Goal: Feedback & Contribution: Leave review/rating

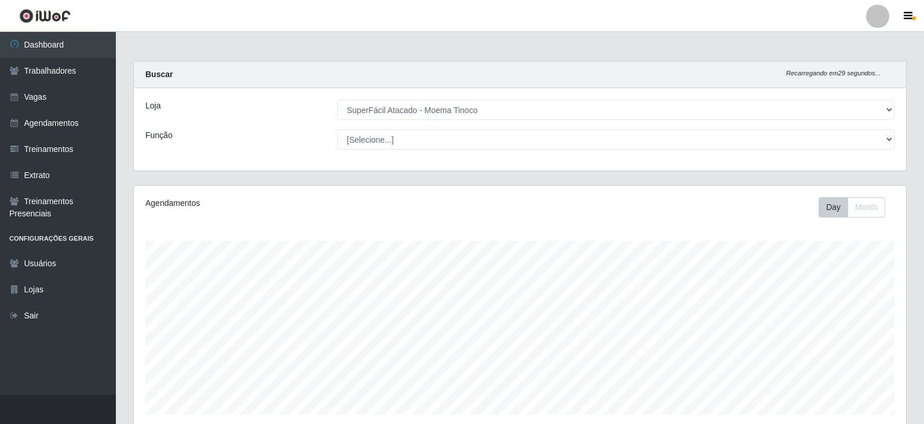
select select "540"
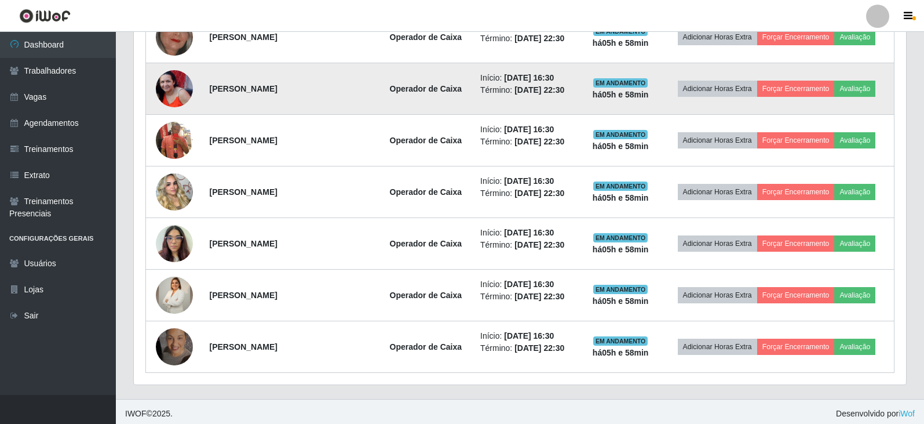
scroll to position [655, 0]
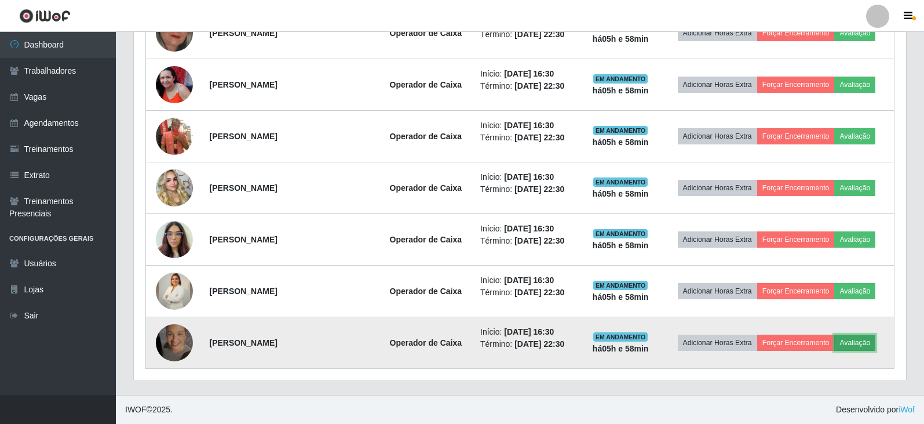
click at [866, 342] on button "Avaliação" at bounding box center [854, 342] width 41 height 16
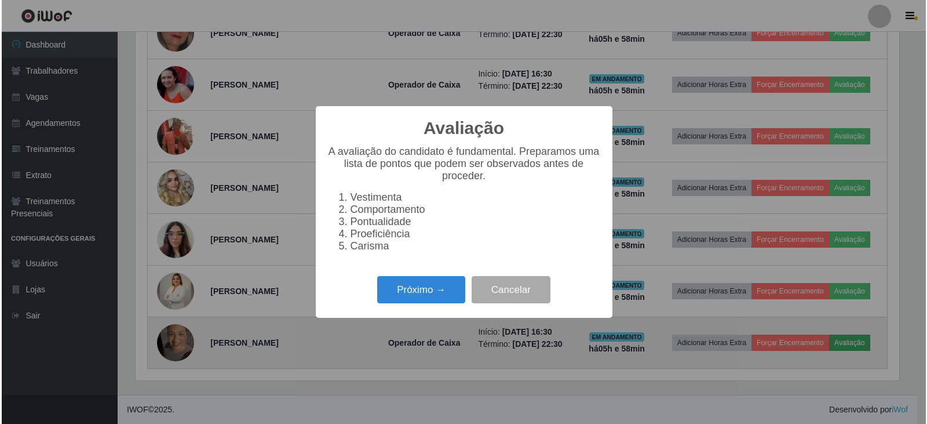
scroll to position [240, 767]
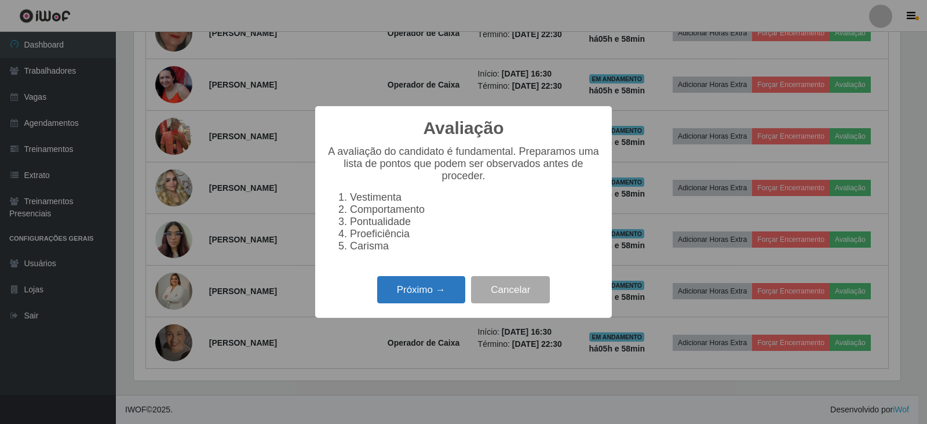
click at [418, 291] on button "Próximo →" at bounding box center [421, 289] width 88 height 27
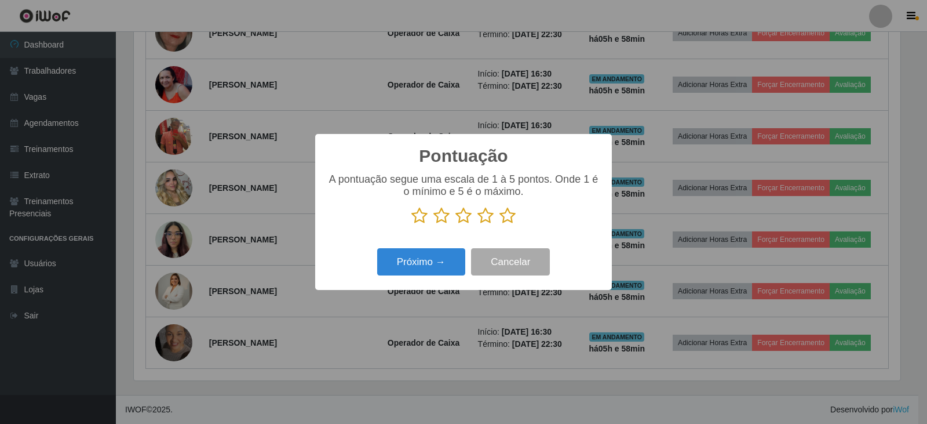
click at [508, 218] on icon at bounding box center [507, 215] width 16 height 17
click at [499, 224] on input "radio" at bounding box center [499, 224] width 0 height 0
click at [486, 222] on icon at bounding box center [485, 215] width 16 height 17
click at [477, 224] on input "radio" at bounding box center [477, 224] width 0 height 0
click at [488, 214] on icon at bounding box center [485, 215] width 16 height 17
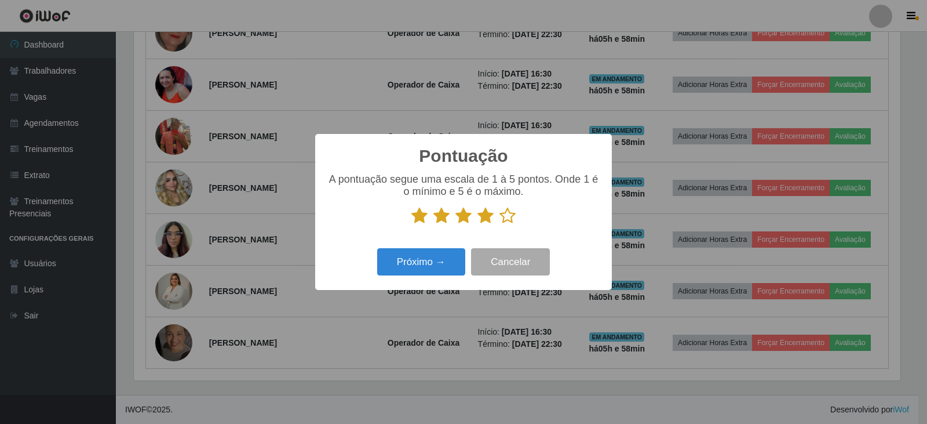
click at [477, 224] on input "radio" at bounding box center [477, 224] width 0 height 0
click at [484, 221] on icon at bounding box center [485, 215] width 16 height 17
click at [477, 224] on input "radio" at bounding box center [477, 224] width 0 height 0
click at [486, 218] on icon at bounding box center [485, 215] width 16 height 17
click at [477, 224] on input "radio" at bounding box center [477, 224] width 0 height 0
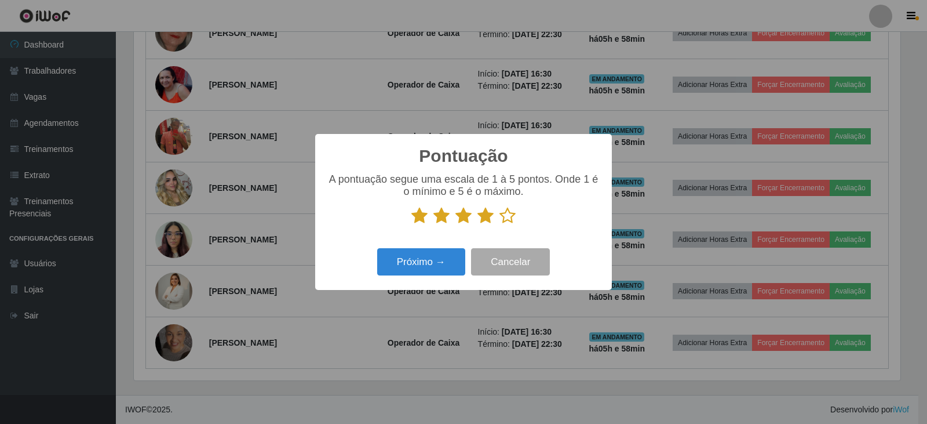
click at [486, 218] on icon at bounding box center [485, 215] width 16 height 17
click at [477, 224] on input "radio" at bounding box center [477, 224] width 0 height 0
click at [480, 218] on icon at bounding box center [485, 215] width 16 height 17
click at [477, 224] on input "radio" at bounding box center [477, 224] width 0 height 0
click at [461, 219] on icon at bounding box center [463, 215] width 16 height 17
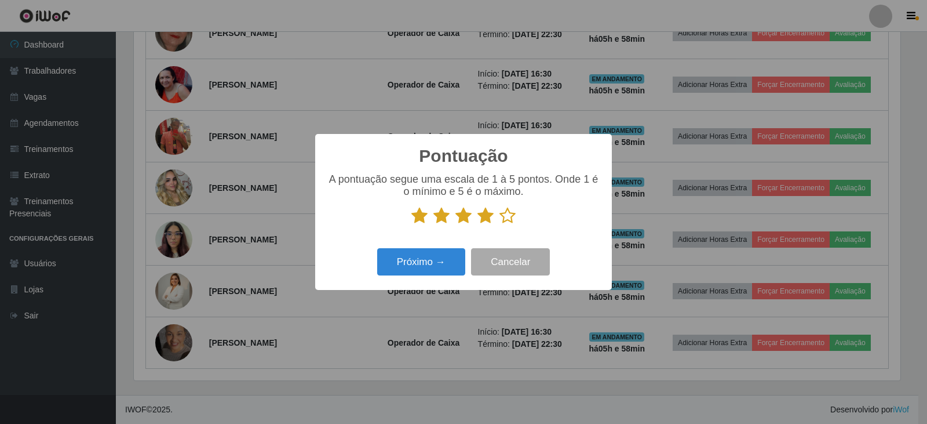
click at [455, 224] on input "radio" at bounding box center [455, 224] width 0 height 0
click at [443, 262] on button "Próximo →" at bounding box center [421, 261] width 88 height 27
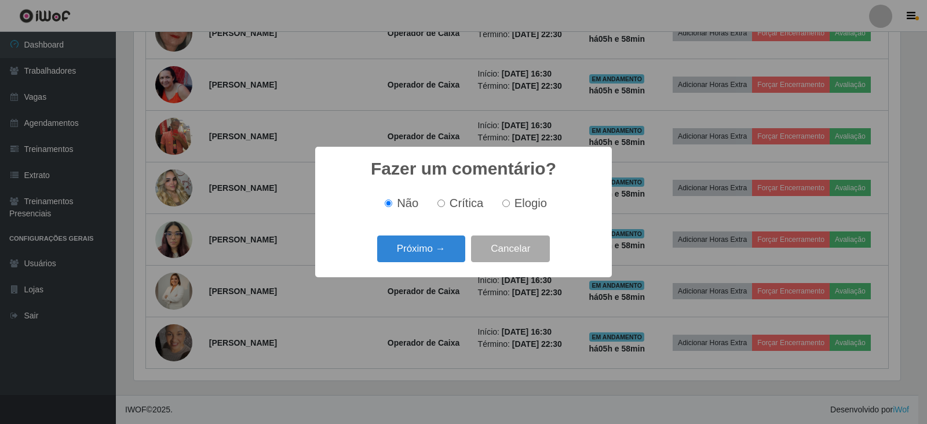
click at [520, 213] on div "Não Crítica Elogio" at bounding box center [463, 203] width 273 height 34
click at [518, 207] on span "Elogio" at bounding box center [530, 202] width 32 height 13
click at [510, 207] on input "Elogio" at bounding box center [506, 203] width 8 height 8
radio input "true"
click at [428, 247] on button "Próximo →" at bounding box center [421, 248] width 88 height 27
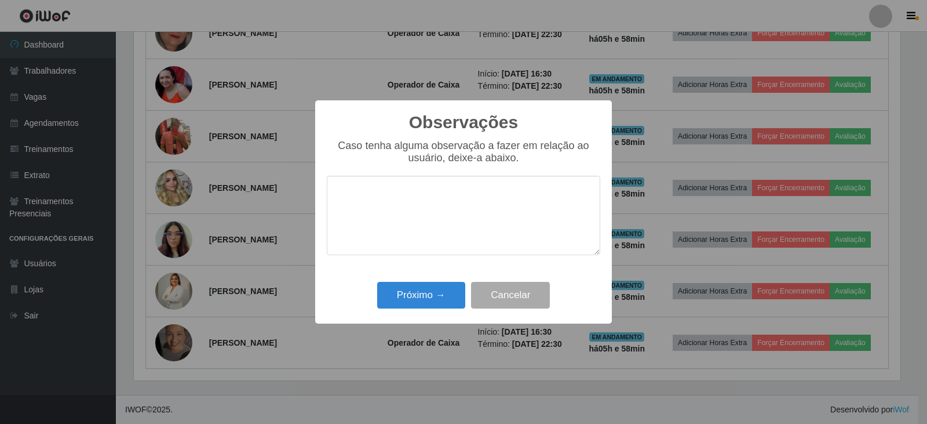
click at [503, 208] on textarea at bounding box center [463, 215] width 273 height 79
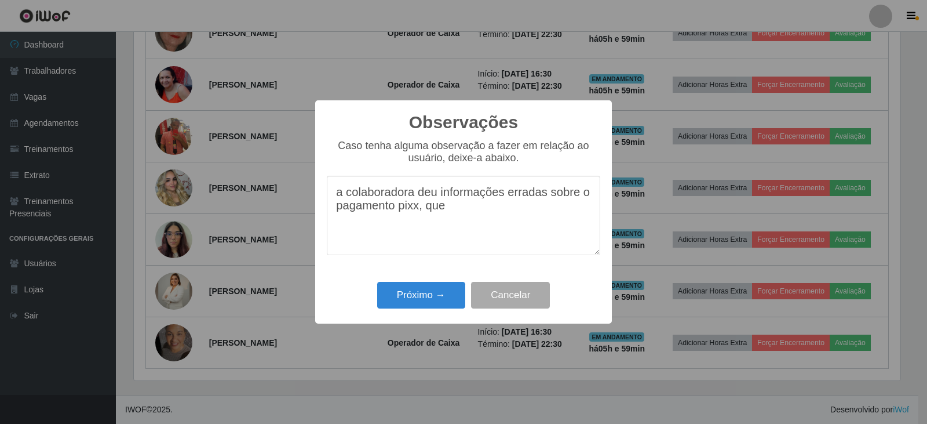
click at [418, 215] on textarea "a colaboradora deu informações erradas sobre o pagamento pixx, que" at bounding box center [463, 215] width 273 height 79
click at [461, 213] on textarea "a colaboradora deu informações erradas sobre o pagamento pix, que" at bounding box center [463, 215] width 273 height 79
type textarea "a colaboradora deu informações erradas sobre o pagamento pix, que interfere na …"
click at [436, 302] on button "Próximo →" at bounding box center [421, 295] width 88 height 27
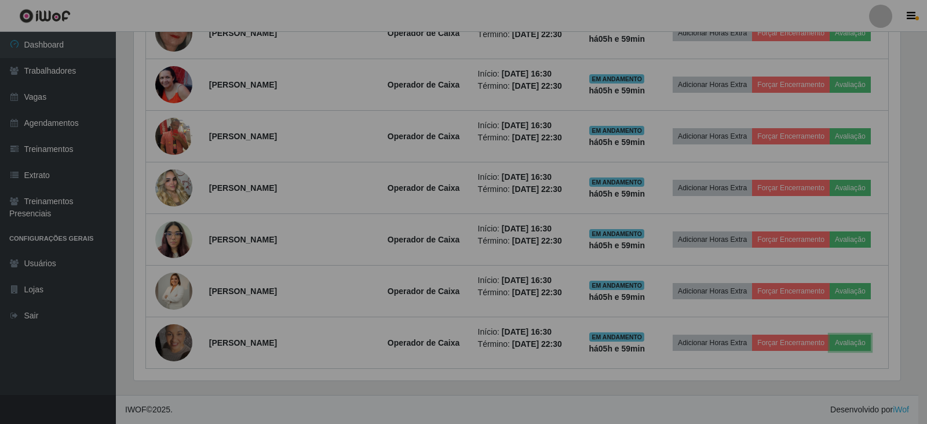
scroll to position [240, 772]
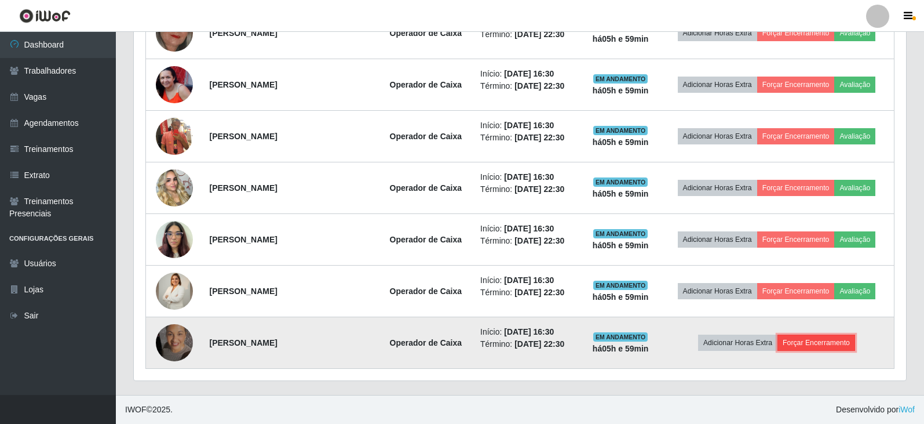
click at [835, 338] on button "Forçar Encerramento" at bounding box center [817, 342] width 78 height 16
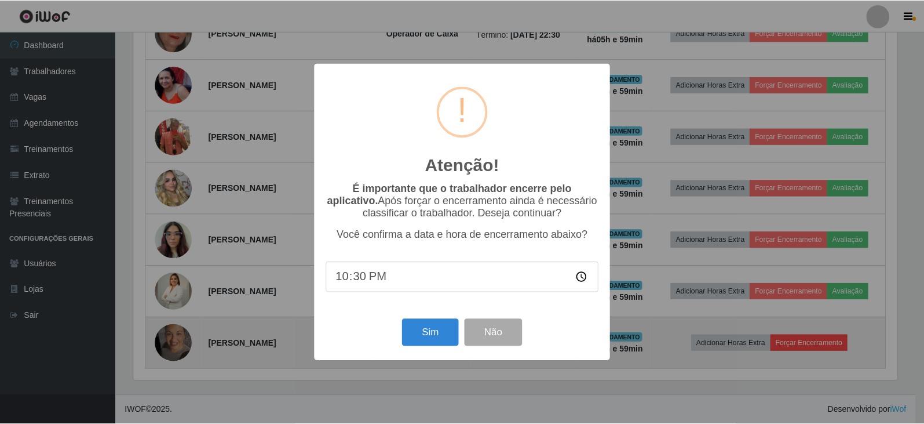
scroll to position [240, 767]
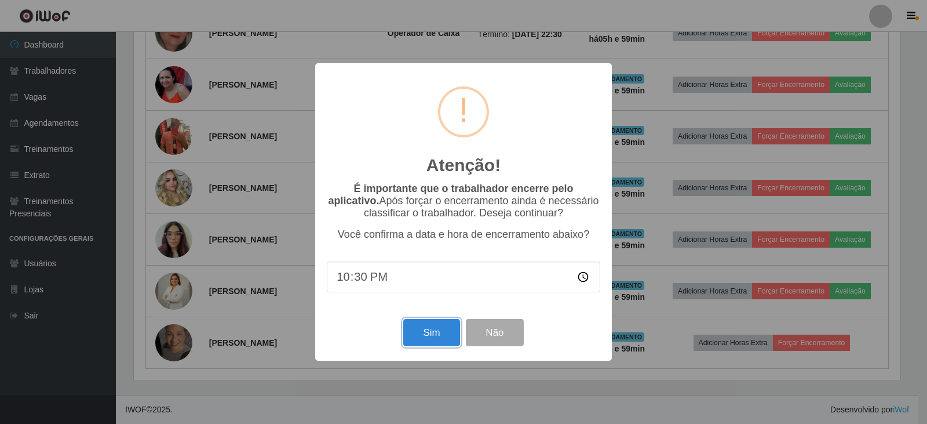
click at [447, 337] on button "Sim" at bounding box center [431, 332] width 56 height 27
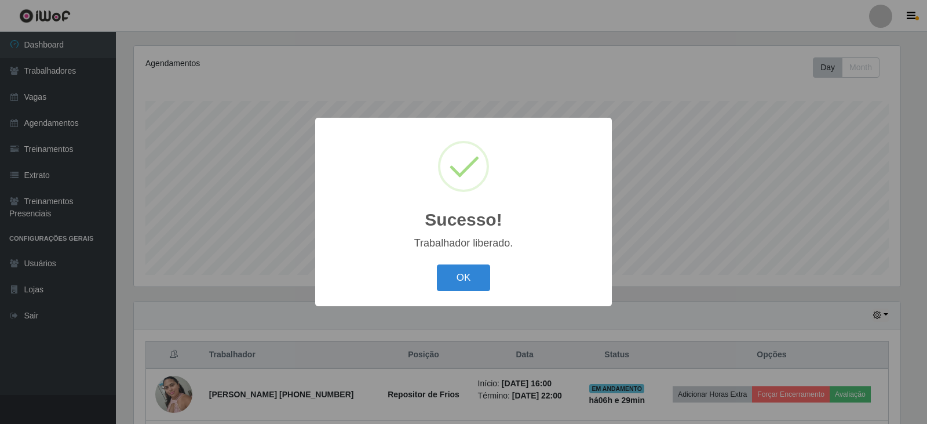
click at [470, 260] on div "Sucesso! × Trabalhador liberado. OK Cancel" at bounding box center [463, 212] width 297 height 188
click at [464, 273] on button "OK" at bounding box center [464, 277] width 54 height 27
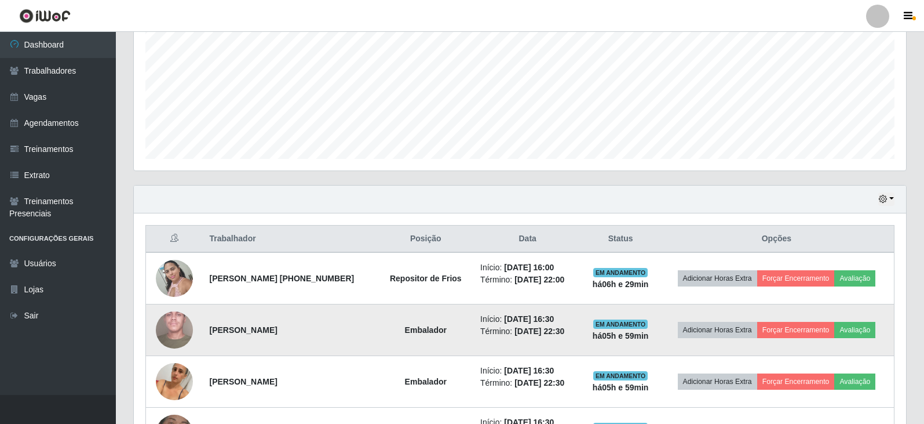
scroll to position [313, 0]
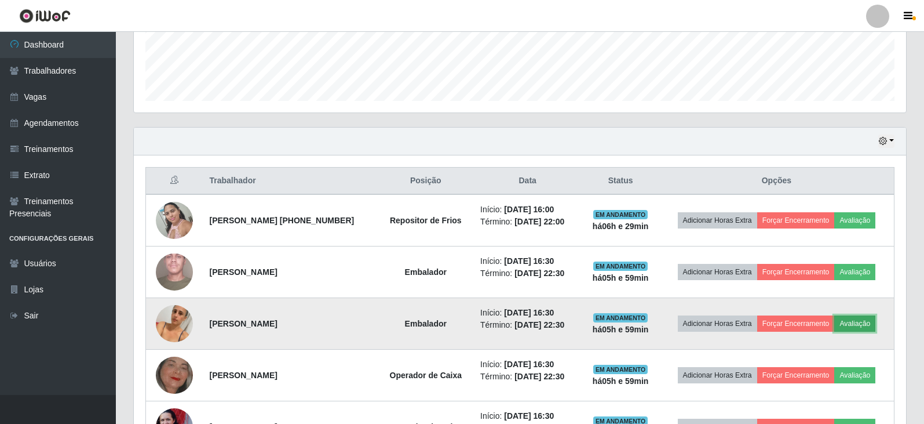
click at [875, 325] on button "Avaliação" at bounding box center [854, 323] width 41 height 16
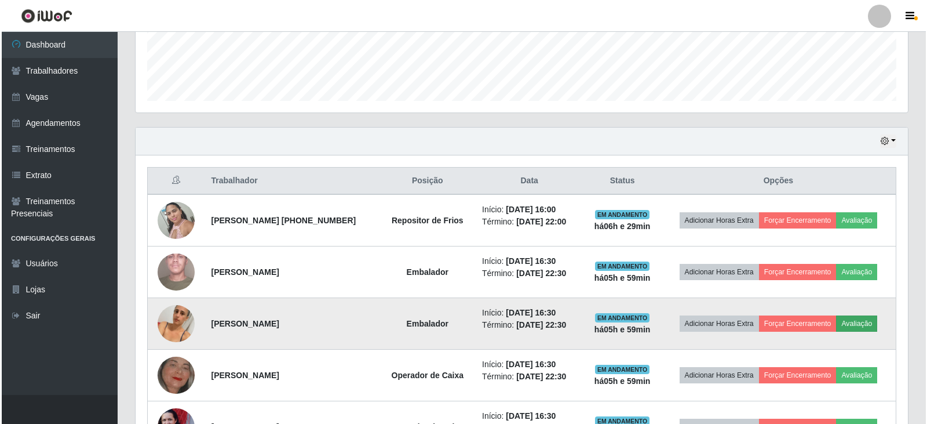
scroll to position [240, 767]
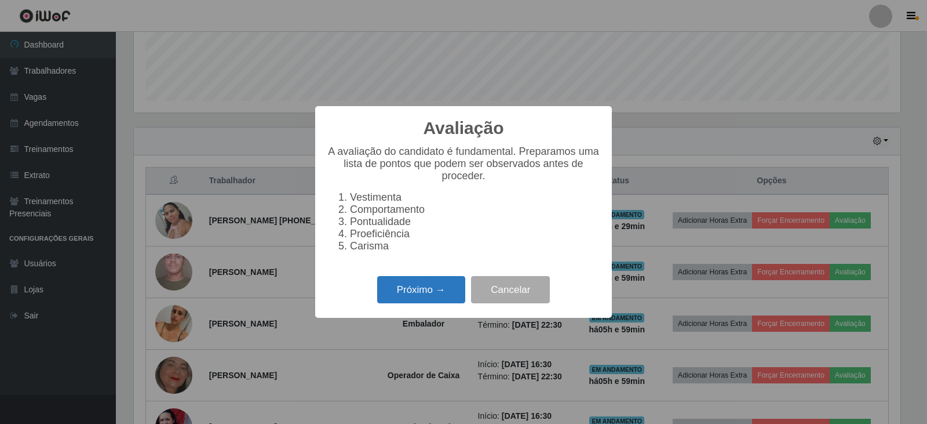
click at [437, 289] on button "Próximo →" at bounding box center [421, 289] width 88 height 27
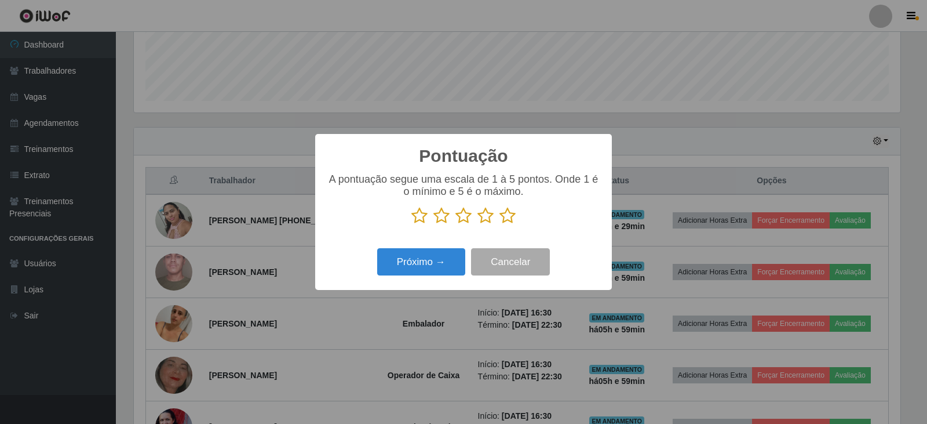
scroll to position [579137, 578611]
click at [507, 218] on icon at bounding box center [507, 215] width 16 height 17
click at [499, 224] on input "radio" at bounding box center [499, 224] width 0 height 0
click at [442, 265] on button "Próximo →" at bounding box center [421, 261] width 88 height 27
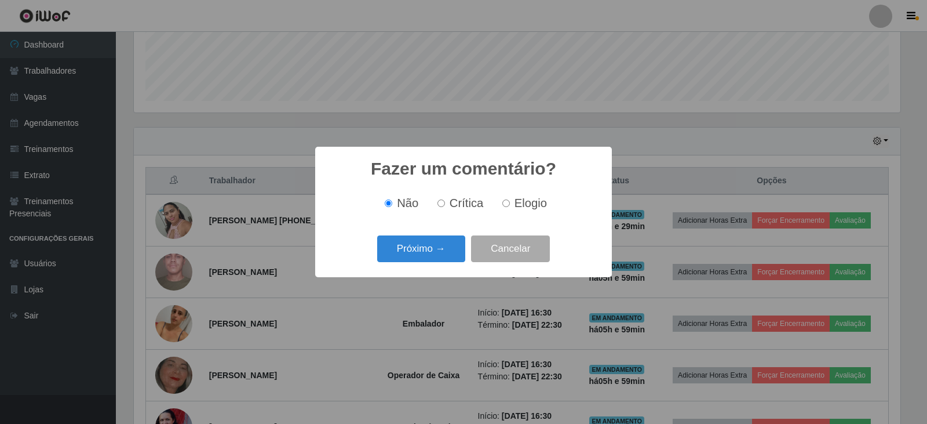
click at [491, 210] on div "Não Crítica Elogio" at bounding box center [463, 202] width 273 height 13
drag, startPoint x: 538, startPoint y: 214, endPoint x: 524, endPoint y: 202, distance: 18.9
click at [537, 214] on div "Não Crítica Elogio" at bounding box center [463, 203] width 273 height 34
click at [523, 200] on span "Elogio" at bounding box center [530, 202] width 32 height 13
click at [510, 200] on input "Elogio" at bounding box center [506, 203] width 8 height 8
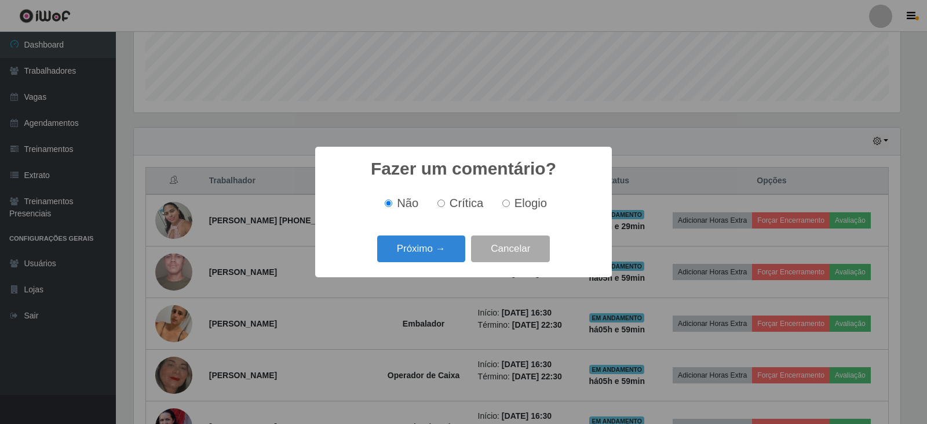
radio input "true"
click at [424, 260] on button "Próximo →" at bounding box center [421, 248] width 88 height 27
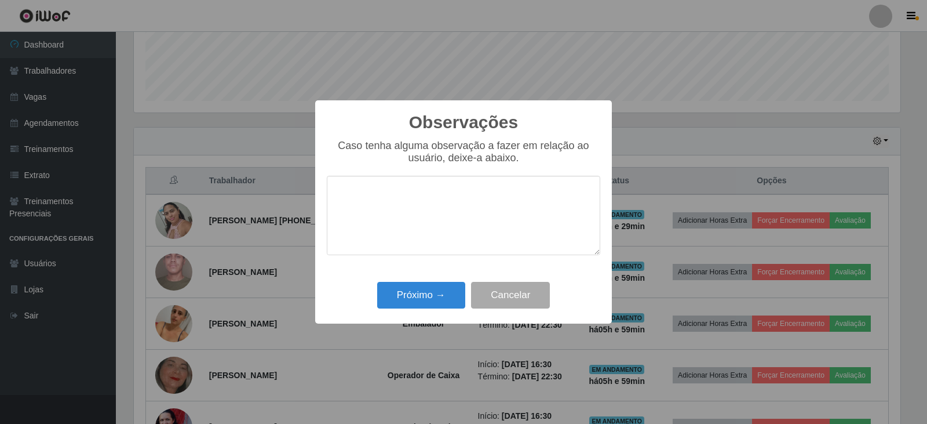
click at [426, 251] on textarea at bounding box center [463, 215] width 273 height 79
type textarea "eficiente"
click at [432, 288] on button "Próximo →" at bounding box center [421, 295] width 88 height 27
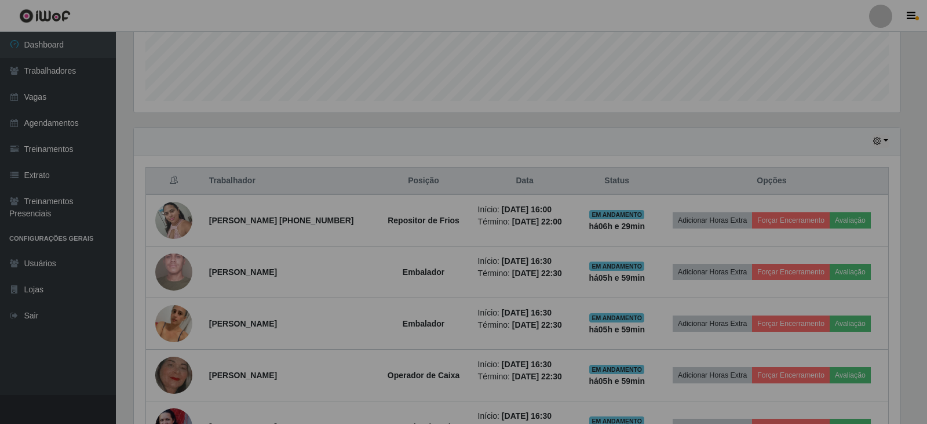
scroll to position [240, 772]
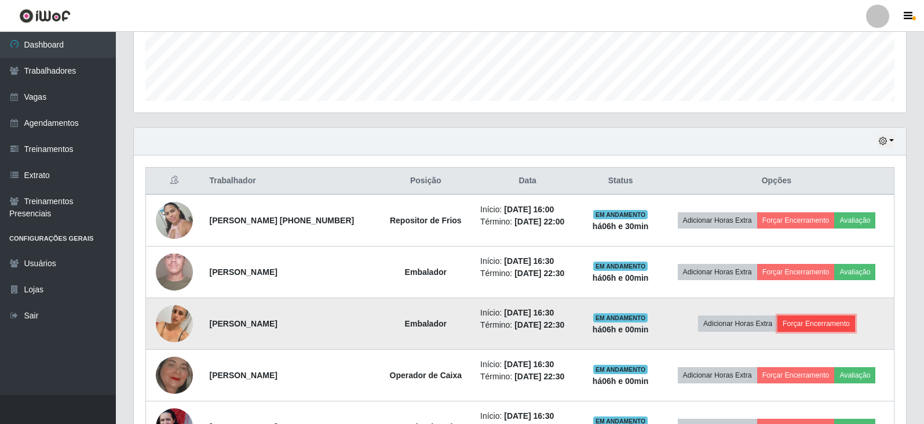
click at [821, 322] on button "Forçar Encerramento" at bounding box center [817, 323] width 78 height 16
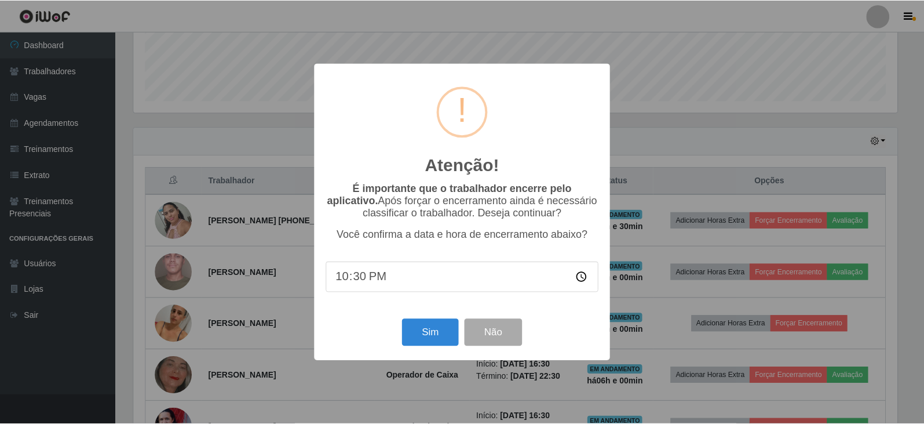
scroll to position [240, 767]
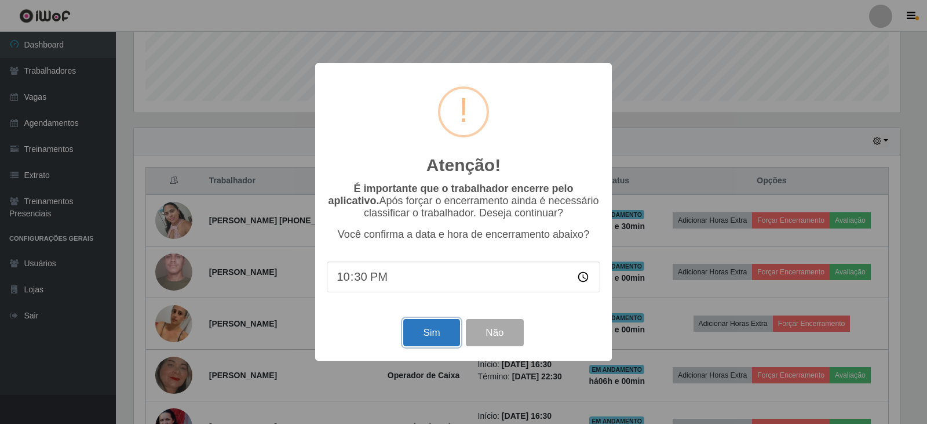
click at [443, 332] on button "Sim" at bounding box center [431, 332] width 56 height 27
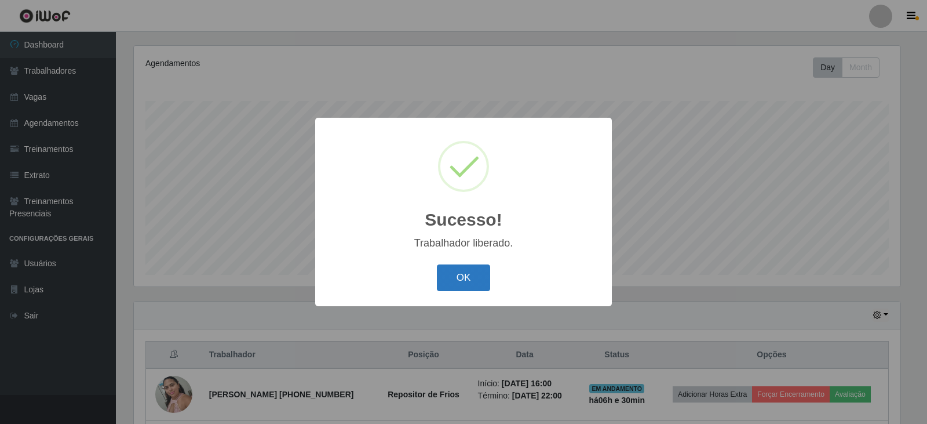
click at [480, 281] on button "OK" at bounding box center [464, 277] width 54 height 27
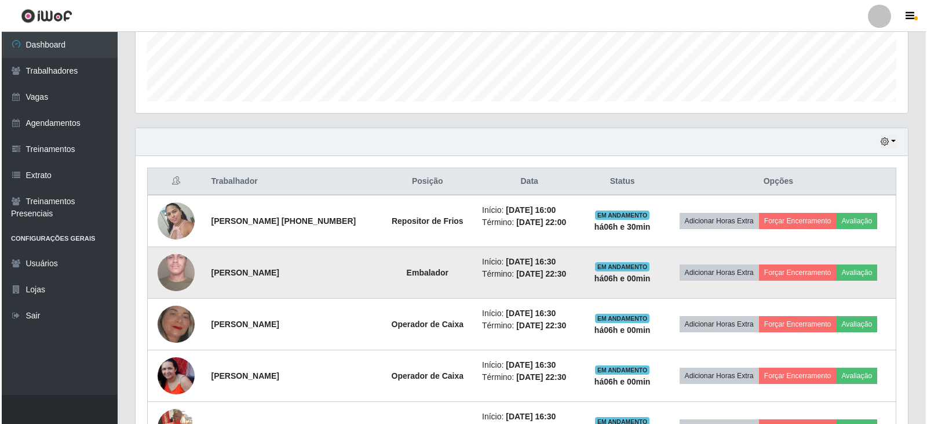
scroll to position [313, 0]
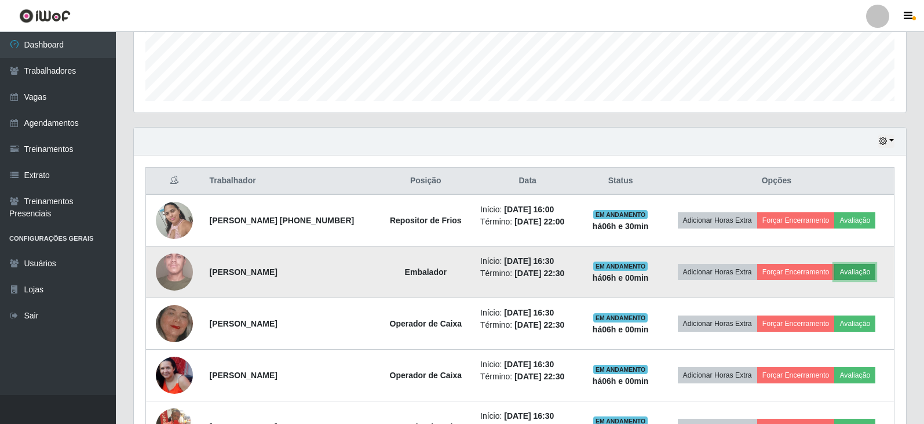
click at [856, 271] on button "Avaliação" at bounding box center [854, 272] width 41 height 16
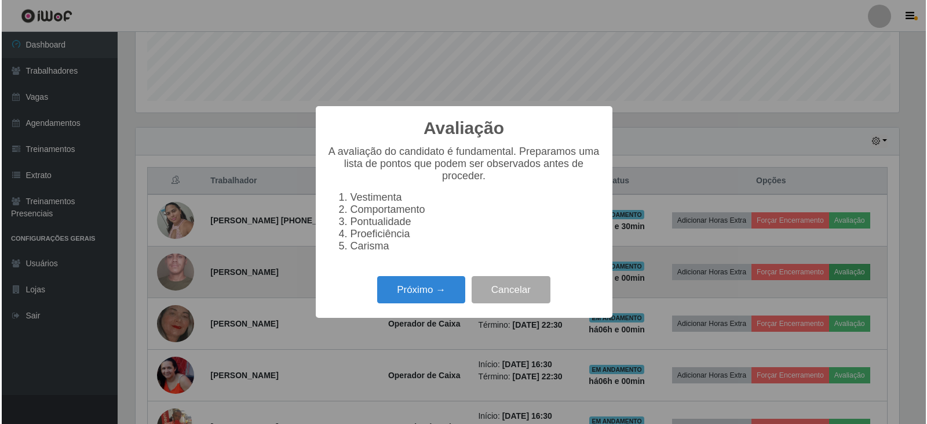
scroll to position [0, 0]
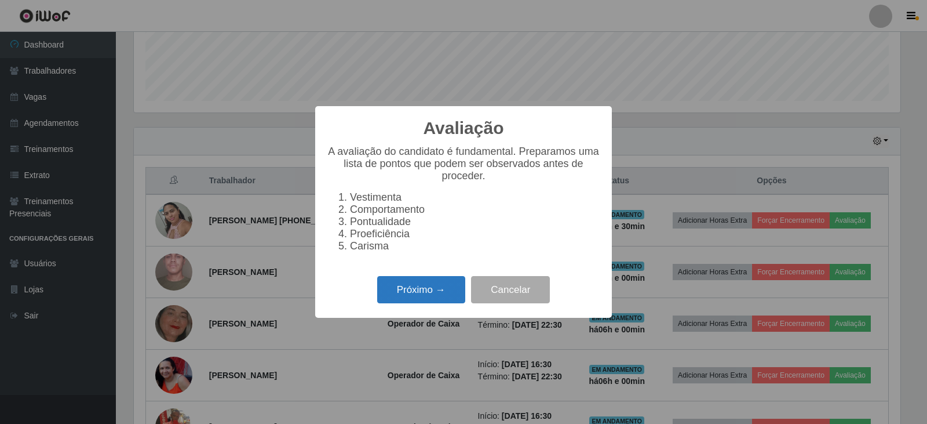
click at [422, 300] on button "Próximo →" at bounding box center [421, 289] width 88 height 27
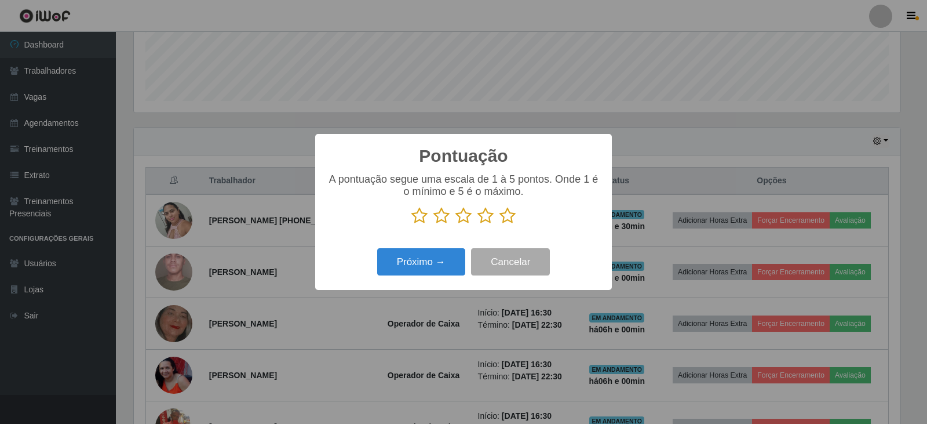
click at [512, 217] on icon at bounding box center [507, 215] width 16 height 17
click at [499, 224] on input "radio" at bounding box center [499, 224] width 0 height 0
click at [391, 268] on button "Próximo →" at bounding box center [421, 261] width 88 height 27
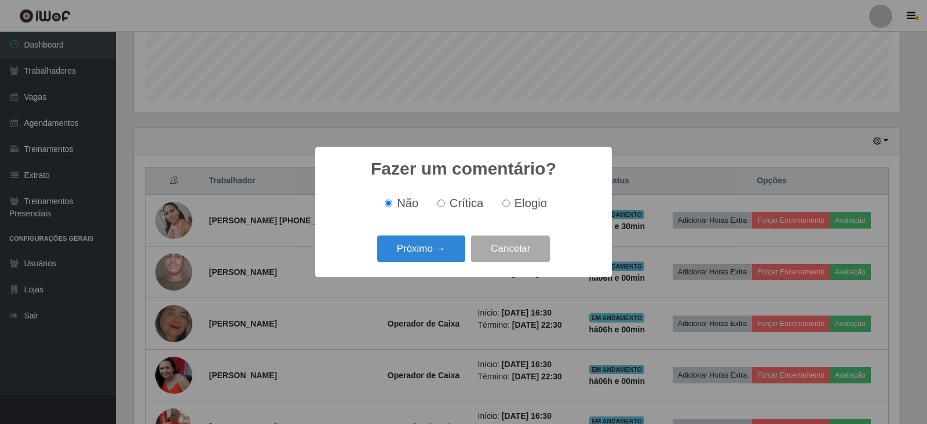
click at [521, 202] on span "Elogio" at bounding box center [530, 202] width 32 height 13
click at [510, 202] on input "Elogio" at bounding box center [506, 203] width 8 height 8
radio input "true"
click at [448, 239] on button "Próximo →" at bounding box center [421, 248] width 88 height 27
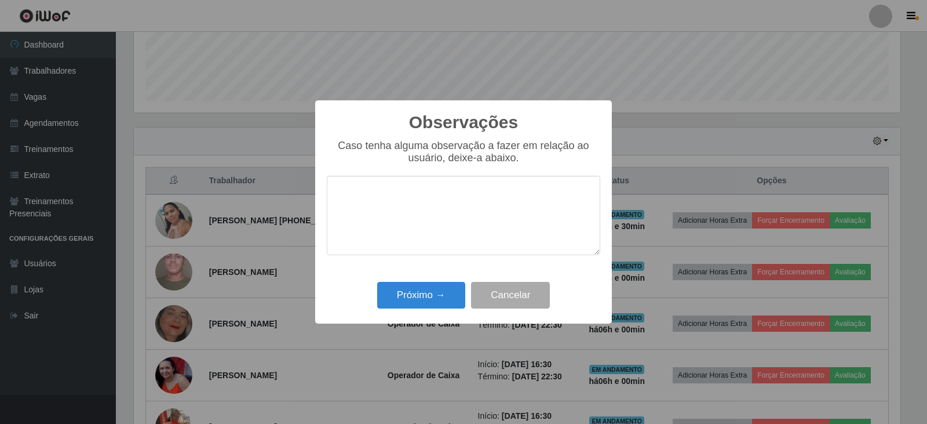
click at [454, 224] on textarea at bounding box center [463, 215] width 273 height 79
type textarea "pontual"
click at [456, 300] on button "Próximo →" at bounding box center [421, 295] width 88 height 27
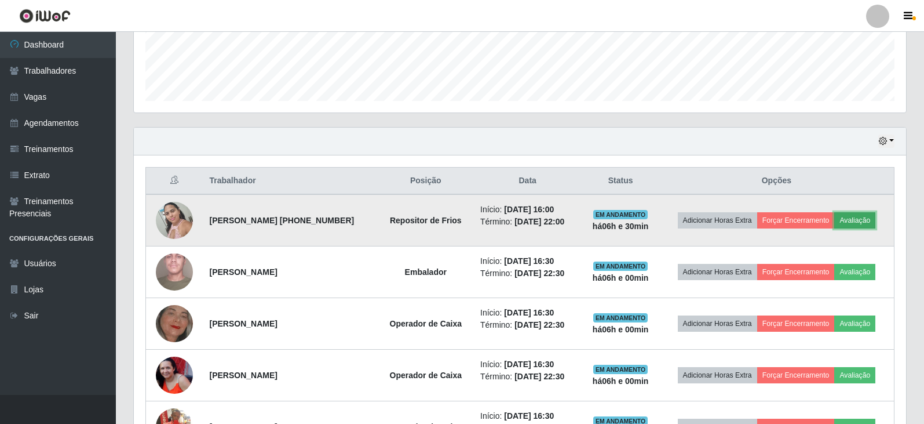
click at [859, 221] on button "Avaliação" at bounding box center [854, 220] width 41 height 16
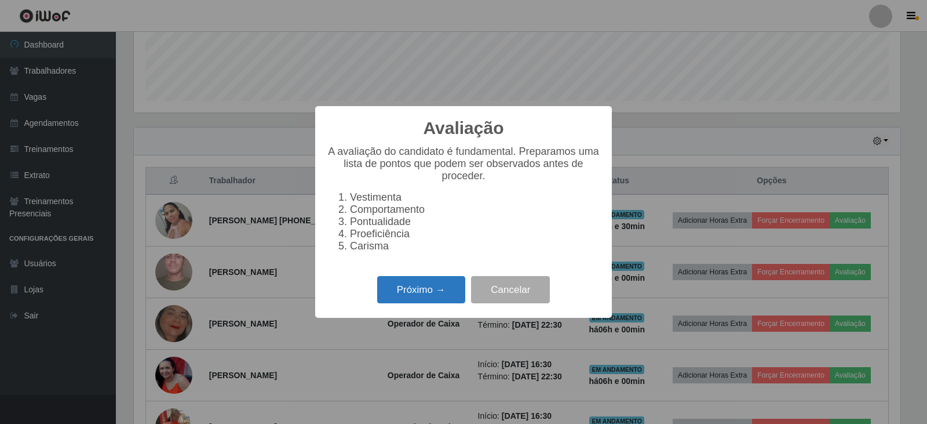
click at [447, 290] on button "Próximo →" at bounding box center [421, 289] width 88 height 27
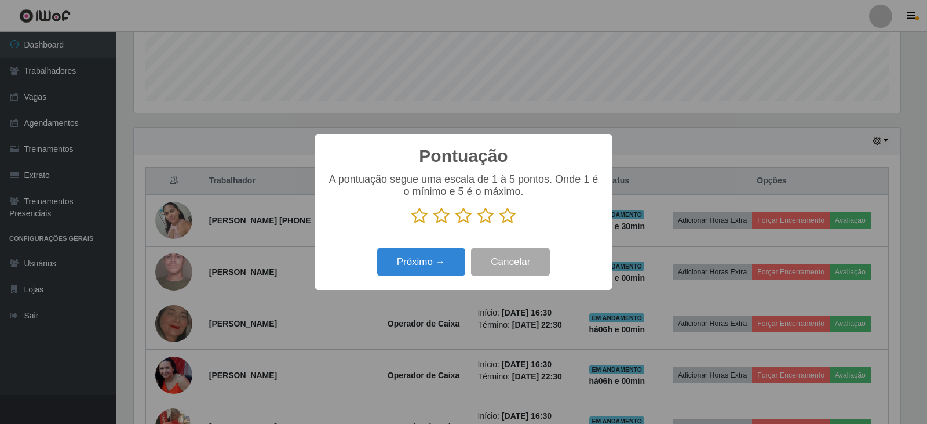
click at [503, 212] on icon at bounding box center [507, 215] width 16 height 17
click at [499, 224] on input "radio" at bounding box center [499, 224] width 0 height 0
click at [424, 256] on button "Próximo →" at bounding box center [421, 261] width 88 height 27
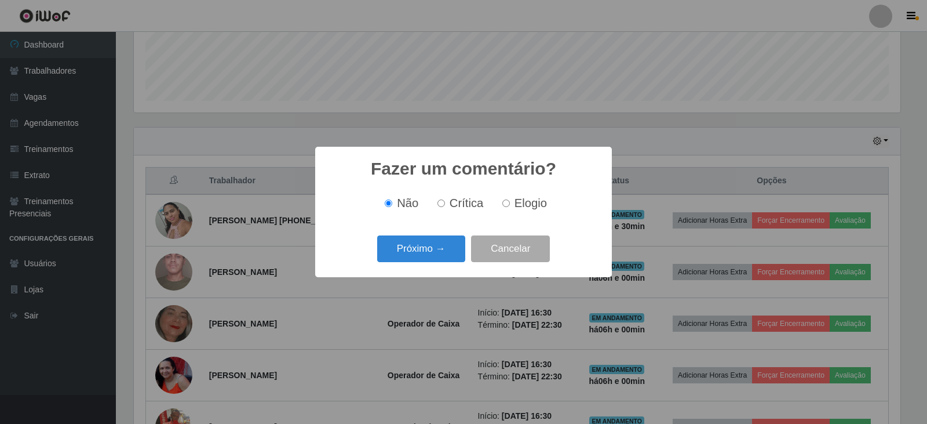
click at [517, 198] on span "Elogio" at bounding box center [530, 202] width 32 height 13
click at [510, 199] on input "Elogio" at bounding box center [506, 203] width 8 height 8
radio input "true"
click at [436, 249] on button "Próximo →" at bounding box center [421, 248] width 88 height 27
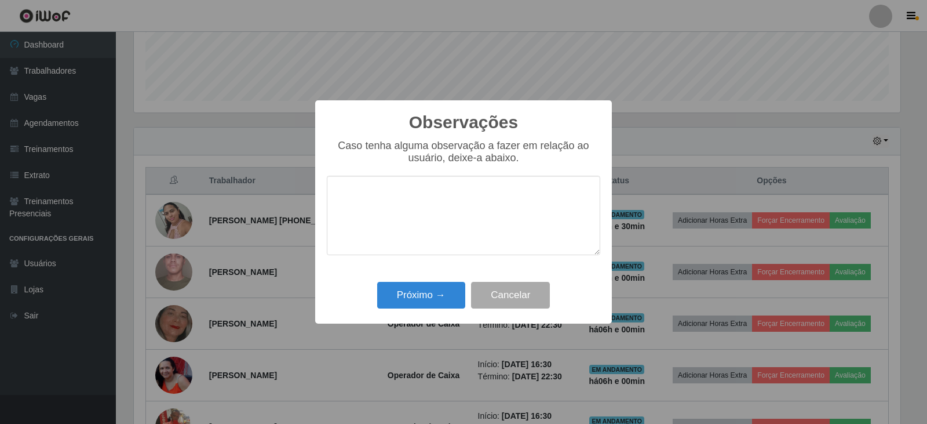
click at [446, 242] on textarea at bounding box center [463, 215] width 273 height 79
type textarea "eficiente"
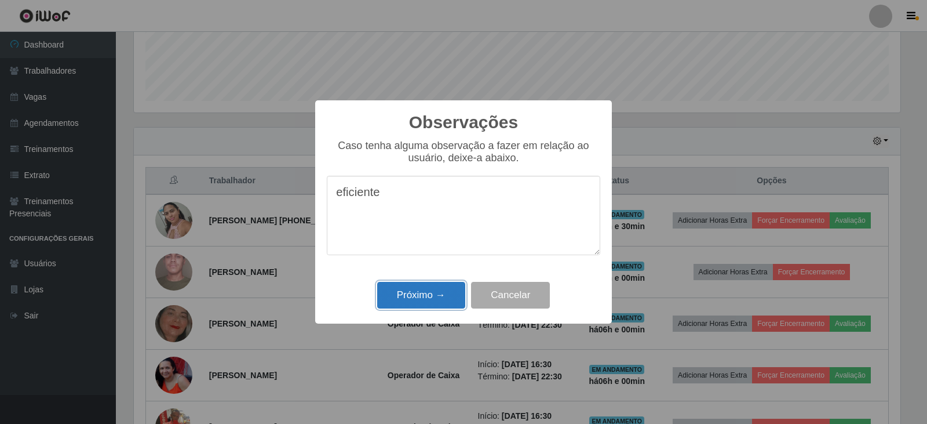
click at [436, 296] on button "Próximo →" at bounding box center [421, 295] width 88 height 27
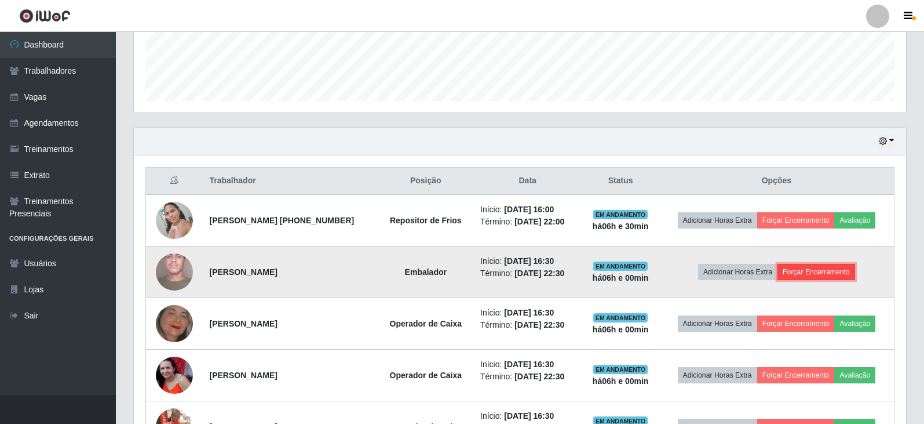
click at [813, 273] on button "Forçar Encerramento" at bounding box center [817, 272] width 78 height 16
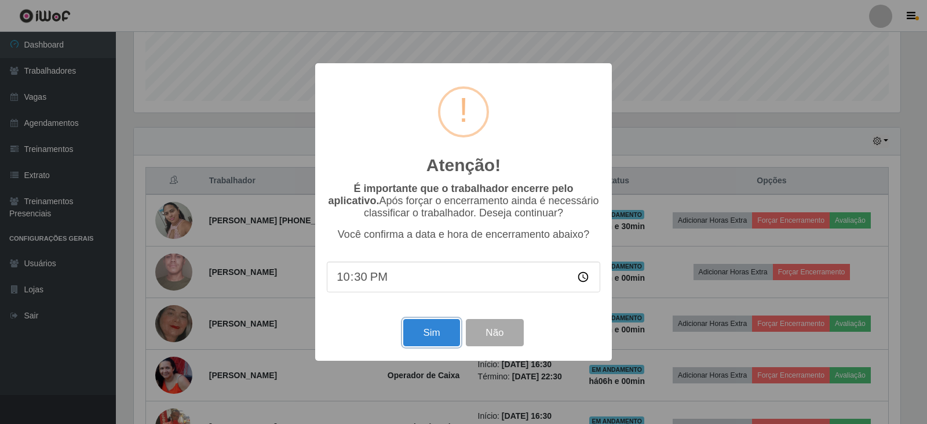
click at [432, 327] on button "Sim" at bounding box center [431, 332] width 56 height 27
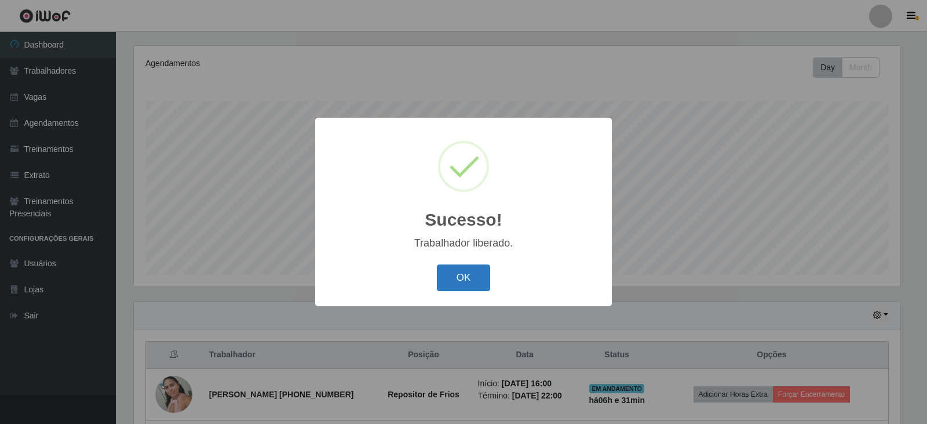
click at [453, 265] on button "OK" at bounding box center [464, 277] width 54 height 27
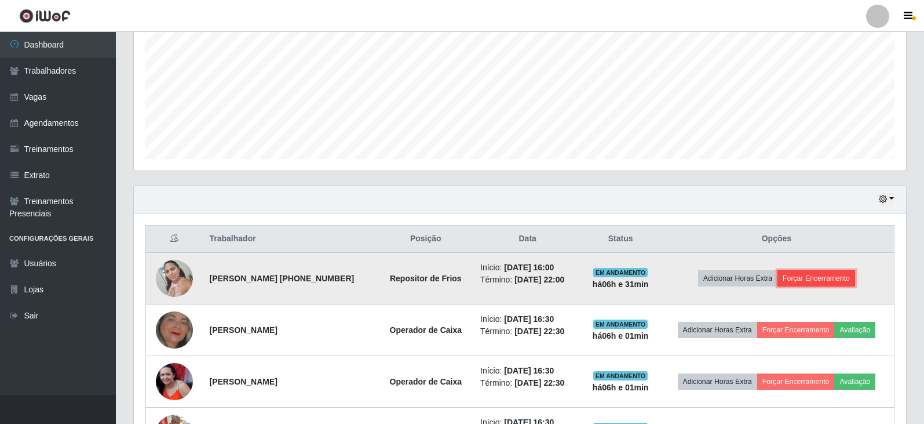
click at [823, 282] on button "Forçar Encerramento" at bounding box center [817, 278] width 78 height 16
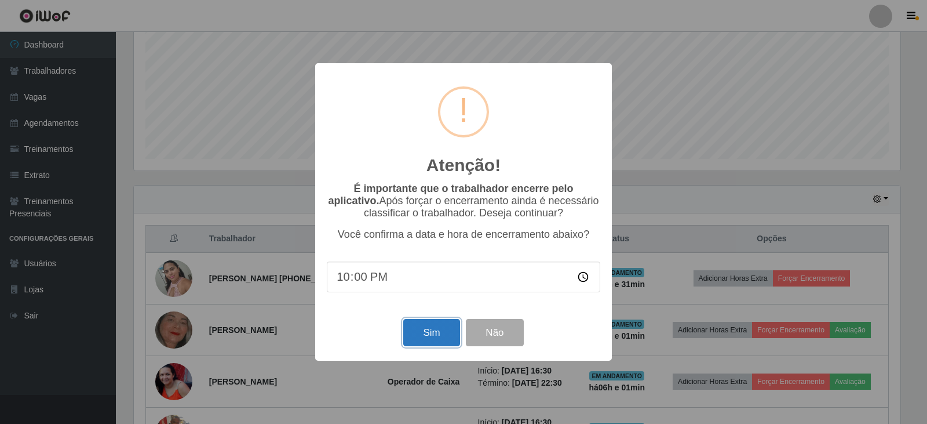
click at [449, 329] on button "Sim" at bounding box center [431, 332] width 56 height 27
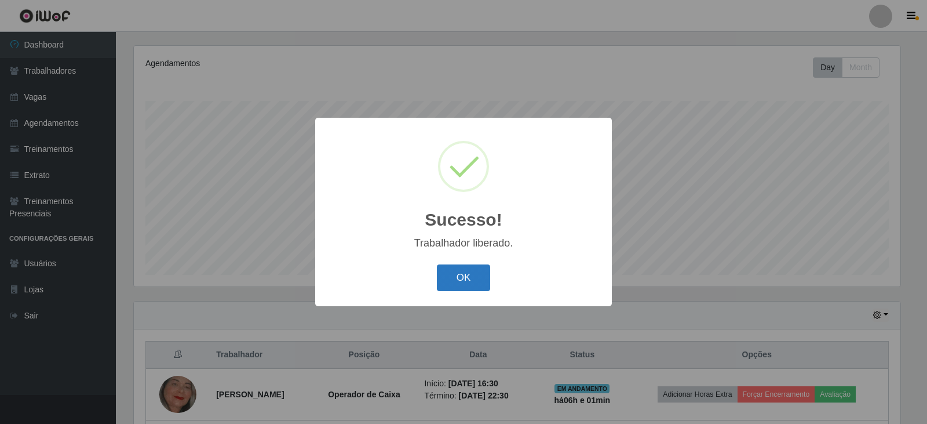
click at [437, 289] on button "OK" at bounding box center [464, 277] width 54 height 27
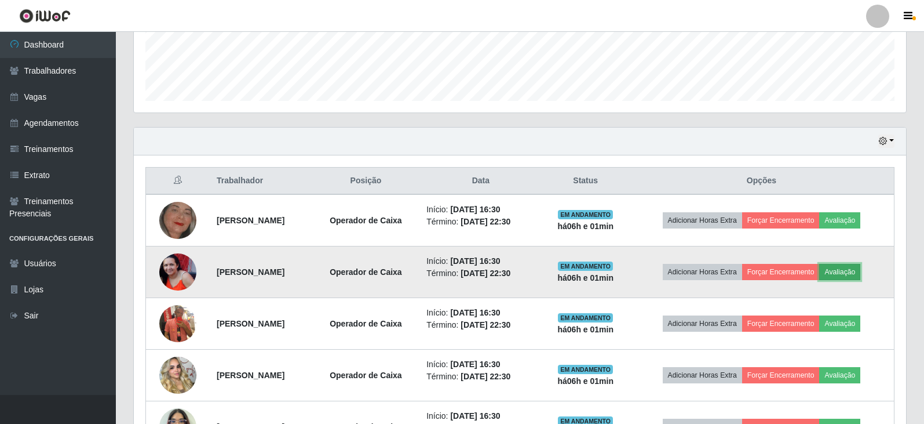
click at [859, 271] on button "Avaliação" at bounding box center [839, 272] width 41 height 16
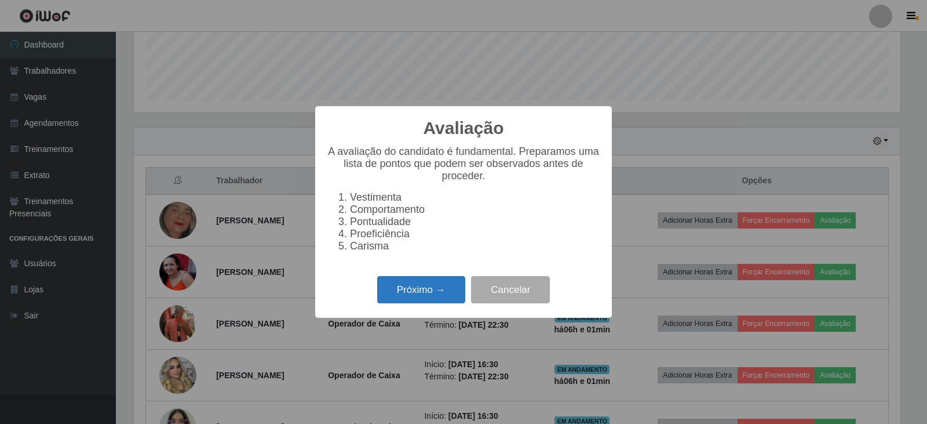
click at [397, 298] on button "Próximo →" at bounding box center [421, 289] width 88 height 27
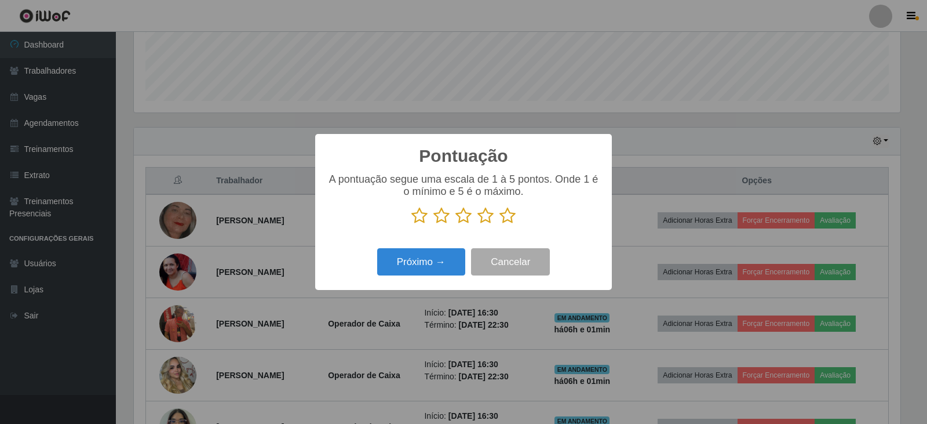
click at [503, 218] on icon at bounding box center [507, 215] width 16 height 17
click at [499, 224] on input "radio" at bounding box center [499, 224] width 0 height 0
click at [454, 257] on button "Próximo →" at bounding box center [421, 261] width 88 height 27
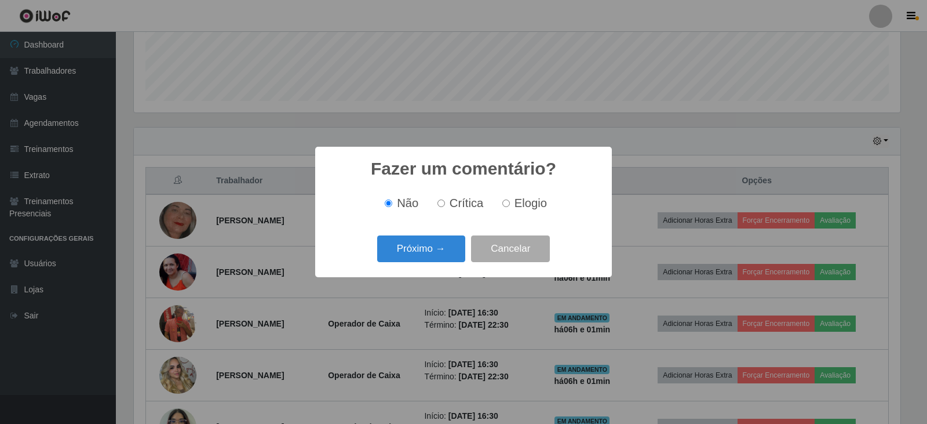
click at [534, 204] on span "Elogio" at bounding box center [530, 202] width 32 height 13
click at [510, 204] on input "Elogio" at bounding box center [506, 203] width 8 height 8
radio input "true"
click at [411, 256] on button "Próximo →" at bounding box center [421, 248] width 88 height 27
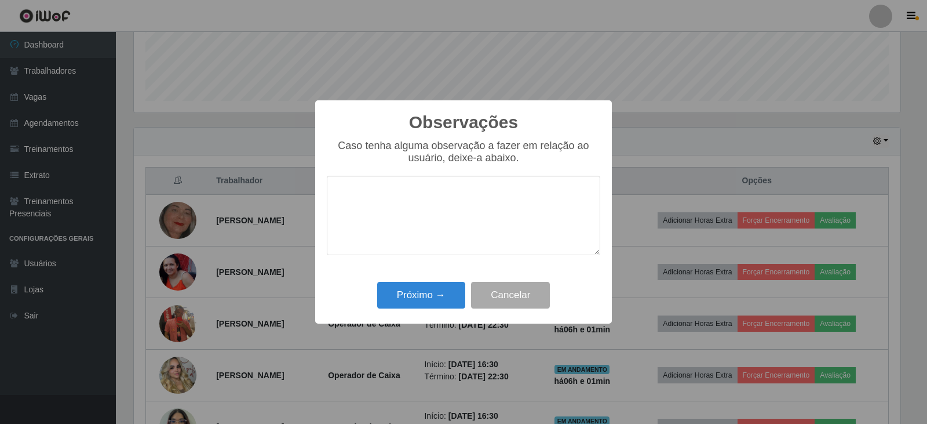
click at [458, 227] on textarea at bounding box center [463, 215] width 273 height 79
click at [503, 292] on button "Cancelar" at bounding box center [510, 295] width 79 height 27
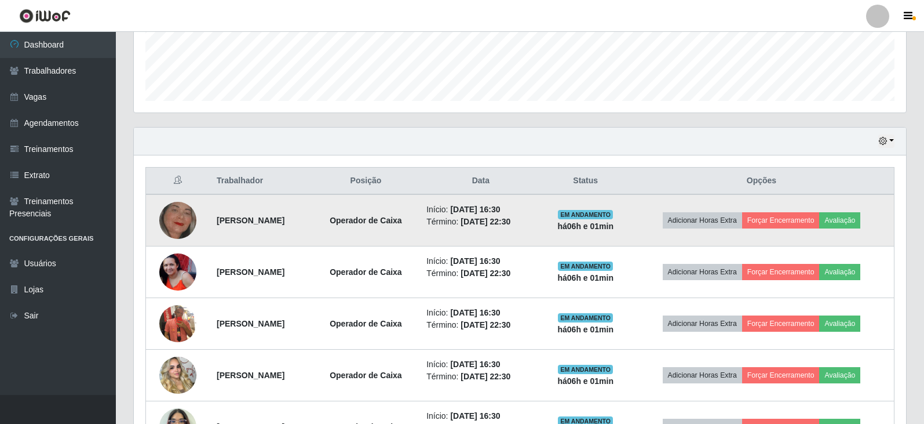
click at [841, 207] on td "Adicionar Horas Extra Forçar Encerramento Avaliação" at bounding box center [761, 220] width 265 height 52
click at [848, 216] on button "Avaliação" at bounding box center [839, 220] width 41 height 16
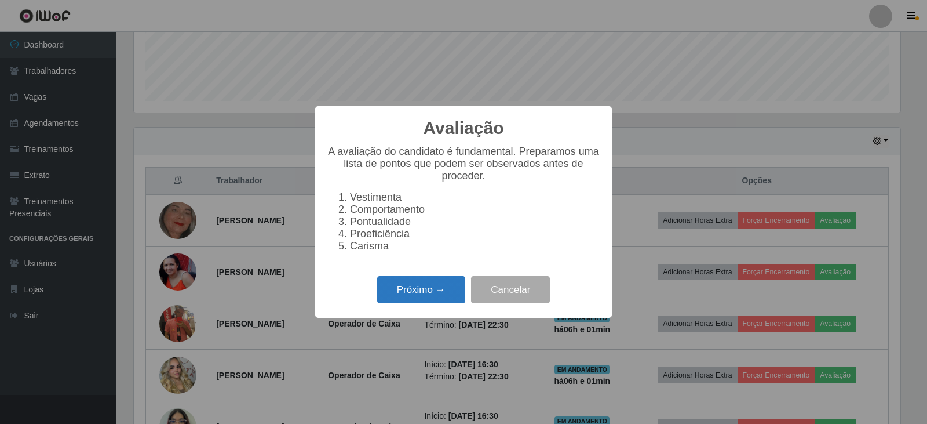
click at [424, 294] on button "Próximo →" at bounding box center [421, 289] width 88 height 27
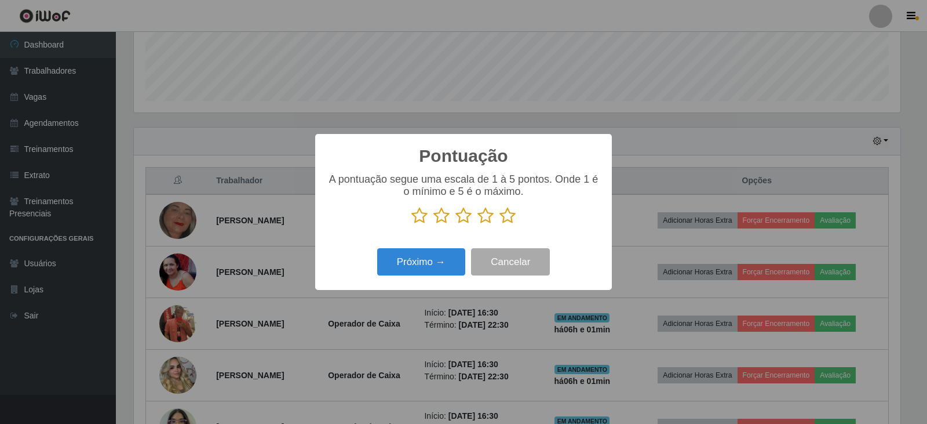
click at [508, 218] on icon at bounding box center [507, 215] width 16 height 17
click at [499, 224] on input "radio" at bounding box center [499, 224] width 0 height 0
click at [422, 264] on button "Próximo →" at bounding box center [421, 261] width 88 height 27
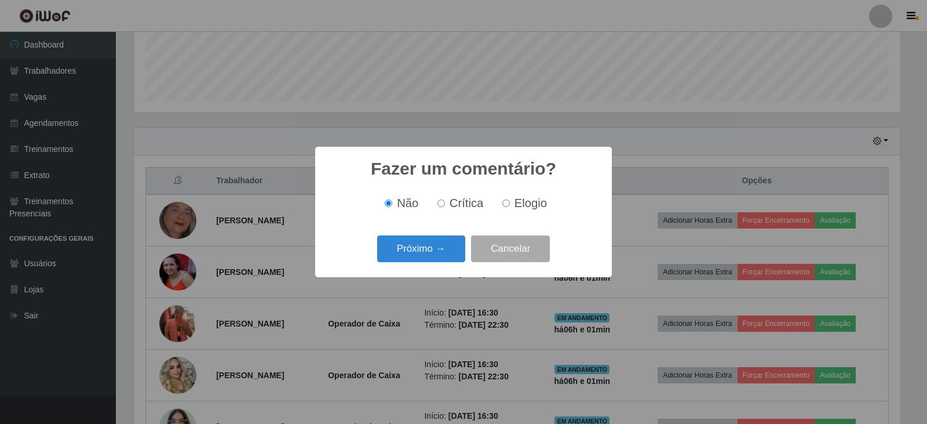
click at [506, 205] on input "Elogio" at bounding box center [506, 203] width 8 height 8
radio input "true"
click at [454, 247] on button "Próximo →" at bounding box center [421, 248] width 88 height 27
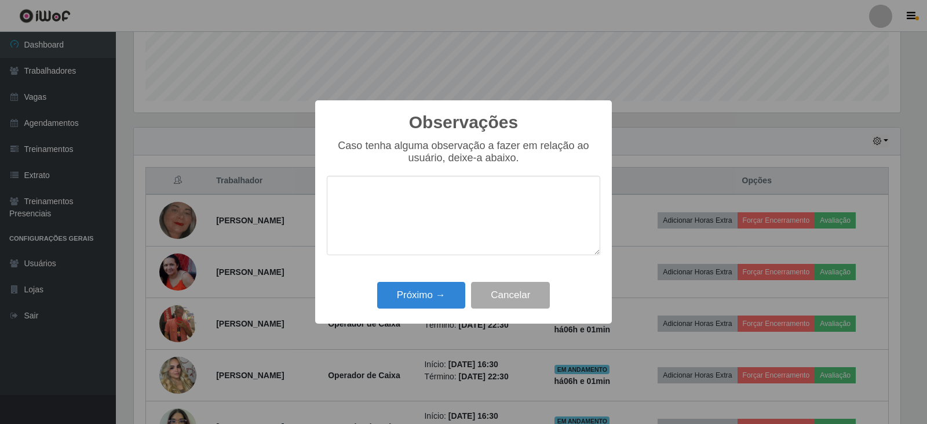
click at [461, 221] on textarea at bounding box center [463, 215] width 273 height 79
type textarea "pontual"
click at [433, 292] on button "Próximo →" at bounding box center [421, 295] width 88 height 27
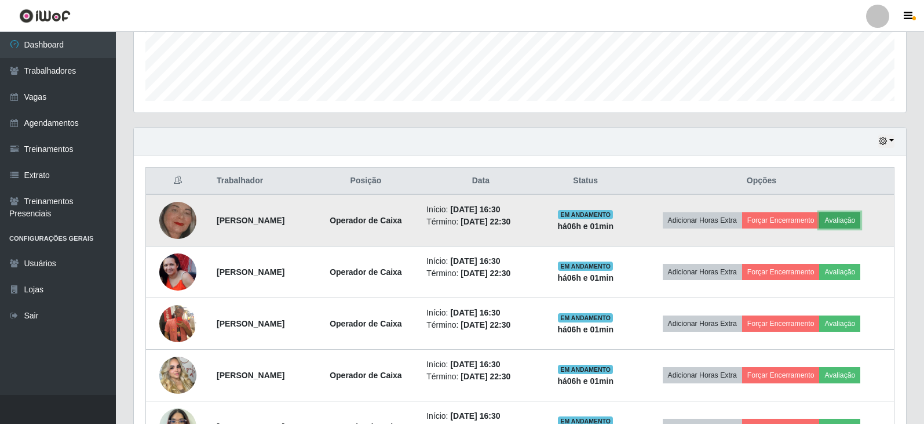
click at [849, 225] on button "Avaliação" at bounding box center [839, 220] width 41 height 16
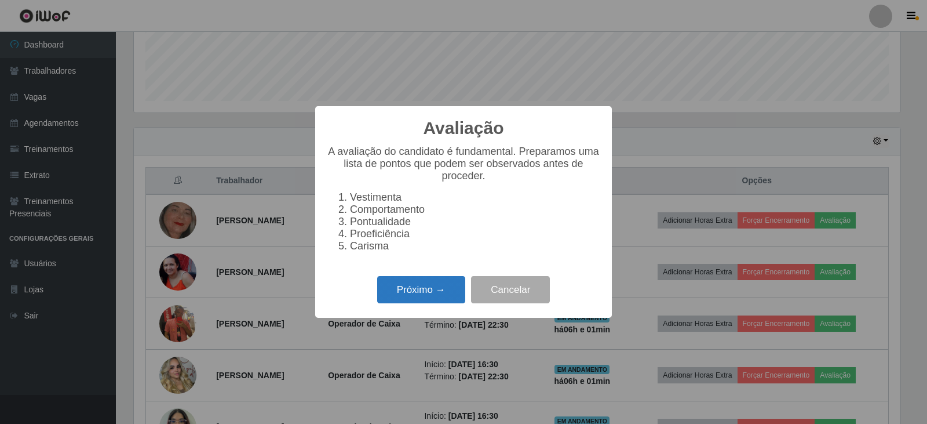
click at [438, 303] on button "Próximo →" at bounding box center [421, 289] width 88 height 27
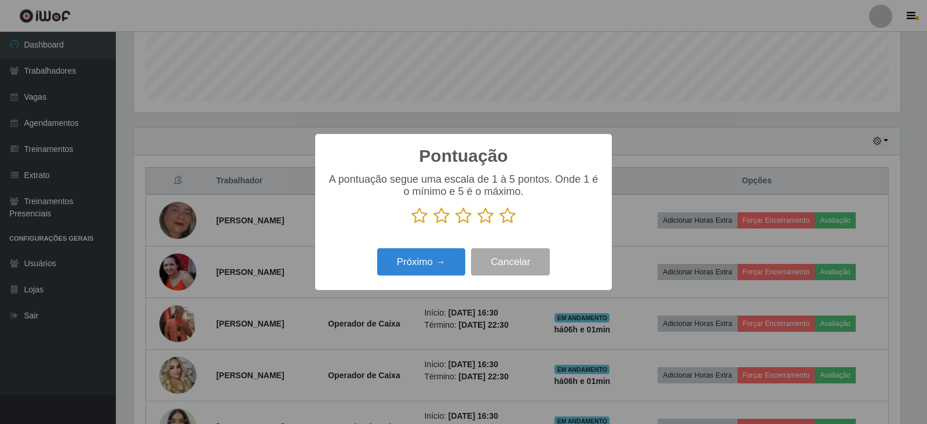
click at [515, 213] on icon at bounding box center [507, 215] width 16 height 17
click at [499, 224] on input "radio" at bounding box center [499, 224] width 0 height 0
click at [452, 254] on button "Próximo →" at bounding box center [421, 261] width 88 height 27
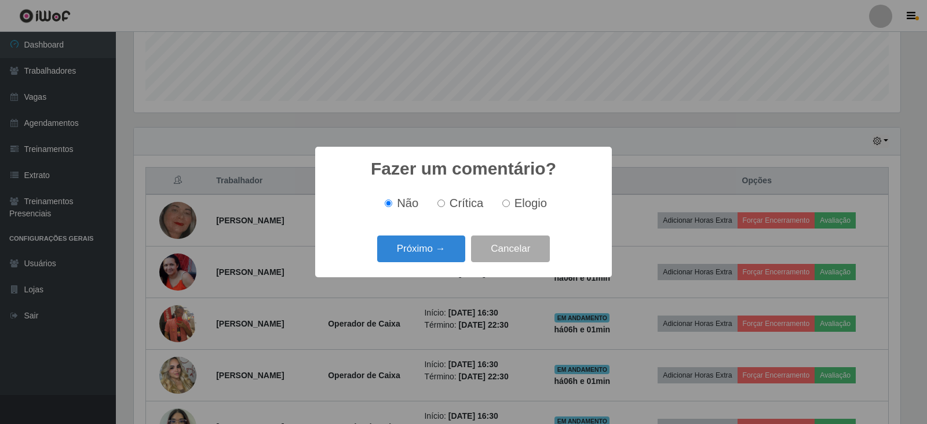
click at [498, 205] on label "Elogio" at bounding box center [522, 202] width 49 height 13
click at [502, 205] on input "Elogio" at bounding box center [506, 203] width 8 height 8
radio input "true"
click at [452, 250] on button "Próximo →" at bounding box center [421, 248] width 88 height 27
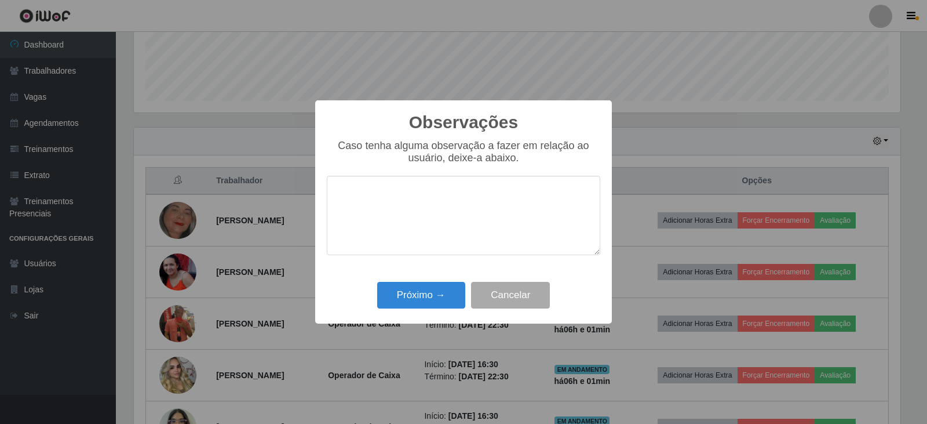
click at [471, 232] on textarea at bounding box center [463, 215] width 273 height 79
type textarea "o"
type textarea "pontual"
click at [405, 298] on button "Próximo →" at bounding box center [421, 295] width 88 height 27
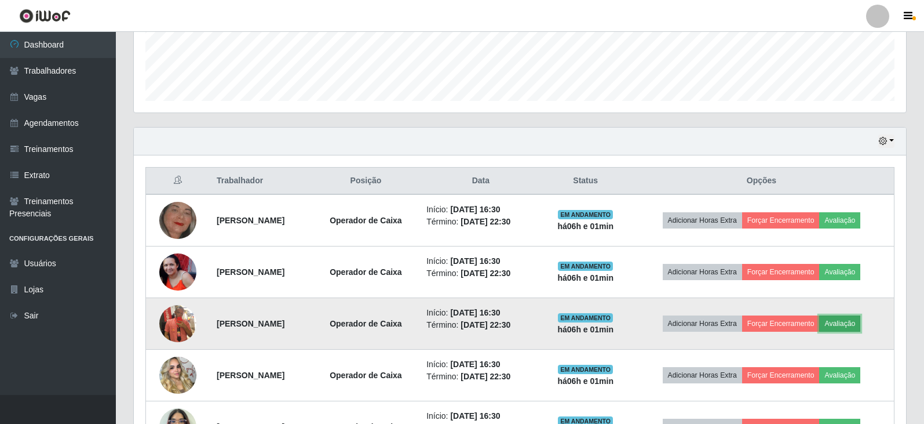
click at [860, 323] on button "Avaliação" at bounding box center [839, 323] width 41 height 16
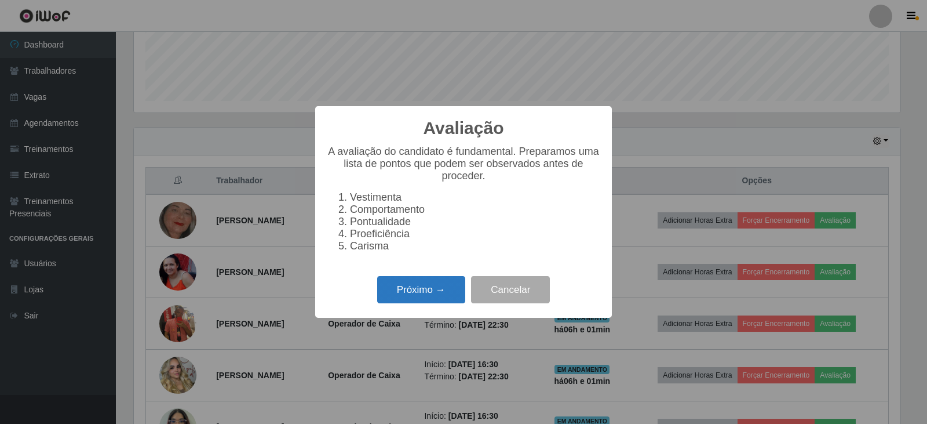
click at [418, 294] on button "Próximo →" at bounding box center [421, 289] width 88 height 27
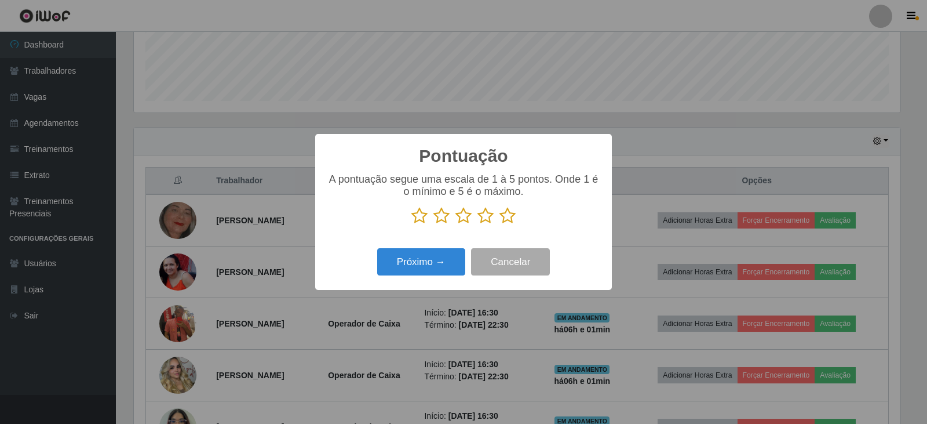
click at [503, 215] on icon at bounding box center [507, 215] width 16 height 17
click at [499, 224] on input "radio" at bounding box center [499, 224] width 0 height 0
click at [458, 251] on button "Próximo →" at bounding box center [421, 261] width 88 height 27
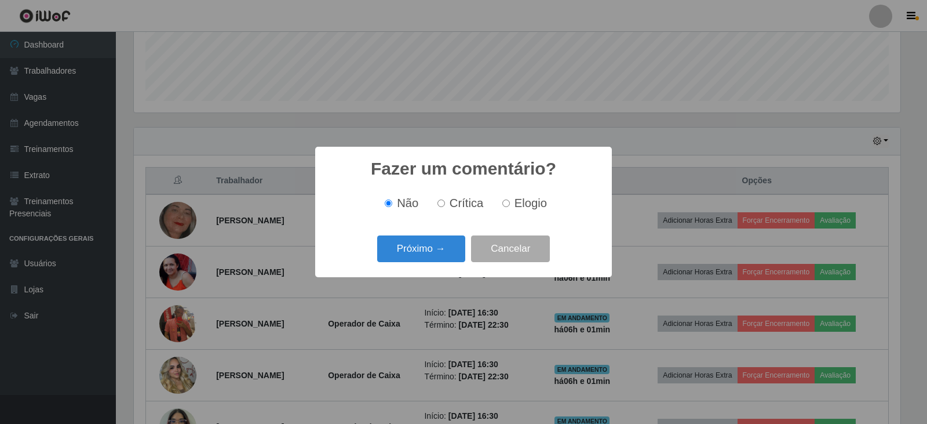
click at [531, 209] on span "Elogio" at bounding box center [530, 202] width 32 height 13
click at [510, 207] on input "Elogio" at bounding box center [506, 203] width 8 height 8
radio input "true"
click at [429, 249] on button "Próximo →" at bounding box center [421, 248] width 88 height 27
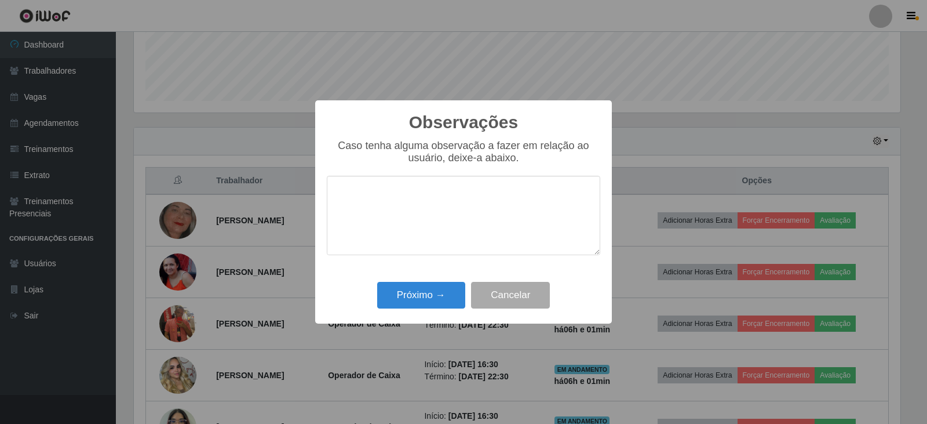
click at [474, 208] on textarea at bounding box center [463, 215] width 273 height 79
type textarea "pontual"
click at [441, 289] on button "Próximo →" at bounding box center [421, 295] width 88 height 27
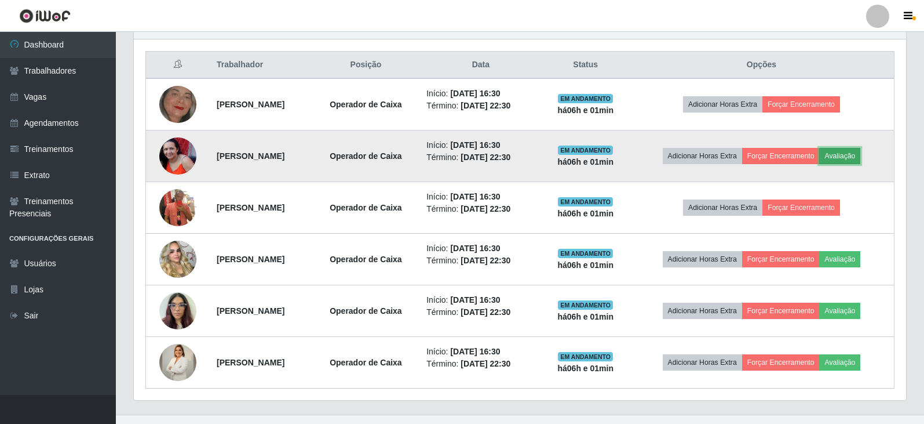
click at [853, 155] on button "Avaliação" at bounding box center [839, 156] width 41 height 16
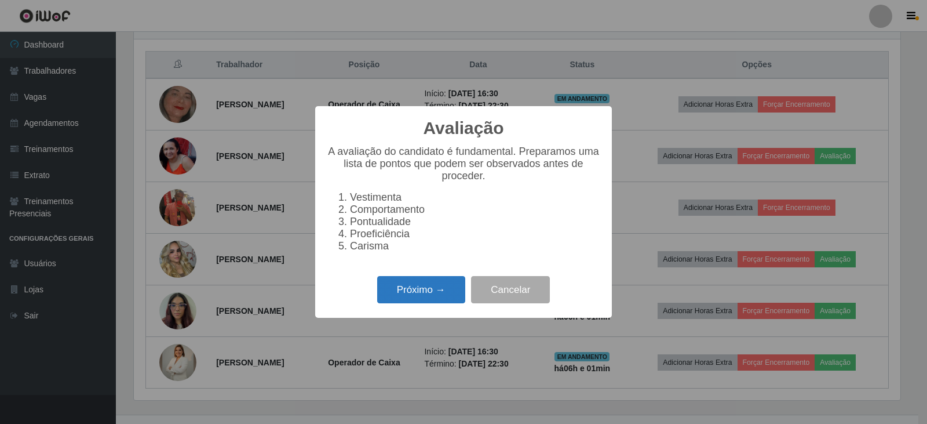
click at [423, 297] on button "Próximo →" at bounding box center [421, 289] width 88 height 27
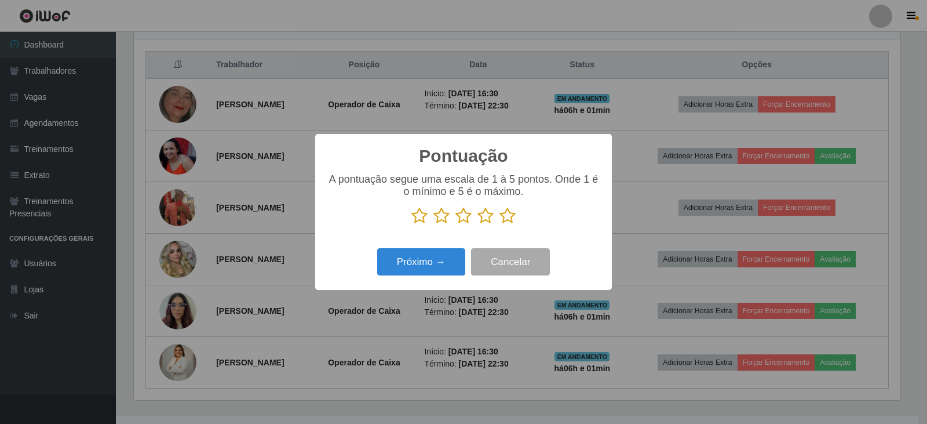
click at [512, 212] on icon at bounding box center [507, 215] width 16 height 17
click at [499, 224] on input "radio" at bounding box center [499, 224] width 0 height 0
click at [416, 261] on button "Próximo →" at bounding box center [421, 261] width 88 height 27
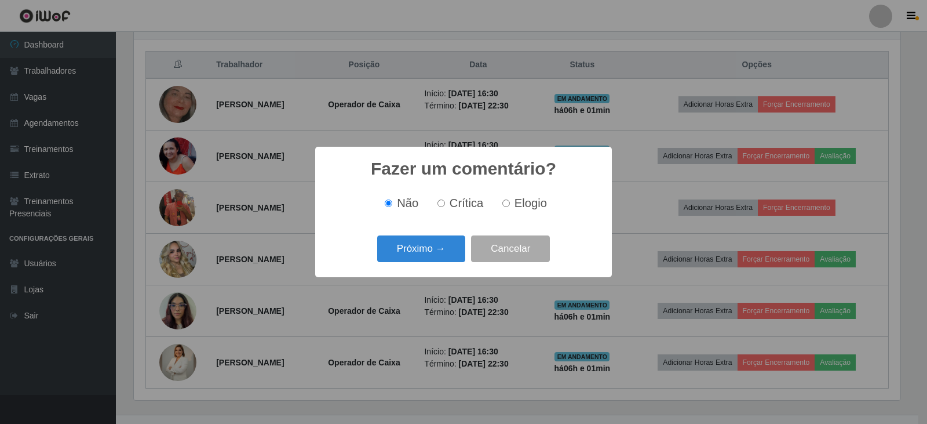
click at [496, 212] on div "Não Crítica Elogio" at bounding box center [463, 203] width 273 height 34
click at [523, 209] on span "Elogio" at bounding box center [530, 202] width 32 height 13
click at [510, 207] on input "Elogio" at bounding box center [506, 203] width 8 height 8
radio input "true"
click at [437, 243] on button "Próximo →" at bounding box center [421, 248] width 88 height 27
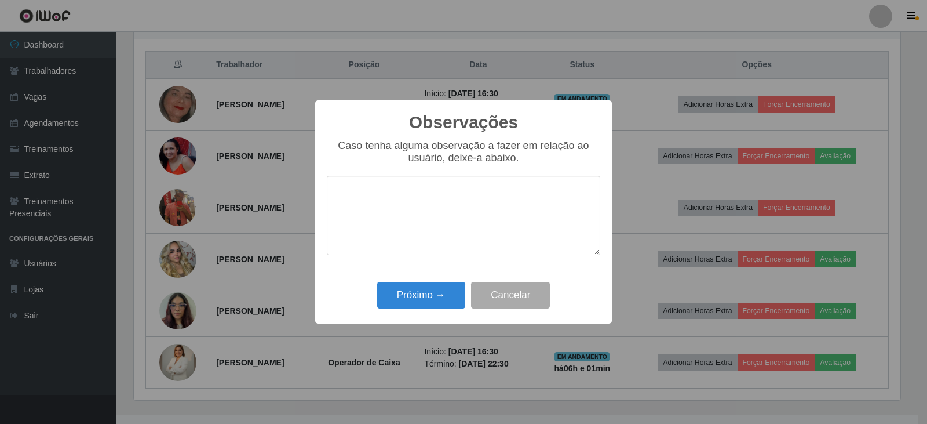
click at [478, 202] on textarea at bounding box center [463, 215] width 273 height 79
type textarea "pontual"
click at [439, 286] on button "Próximo →" at bounding box center [421, 295] width 88 height 27
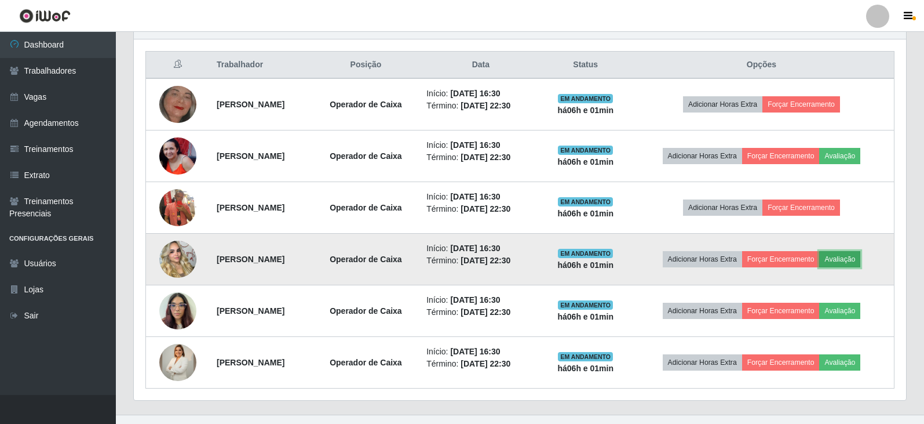
click at [850, 262] on button "Avaliação" at bounding box center [839, 259] width 41 height 16
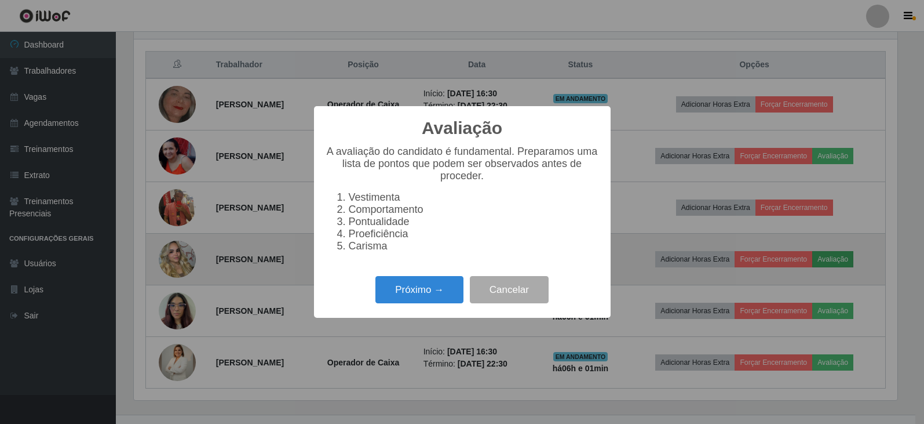
scroll to position [579137, 578611]
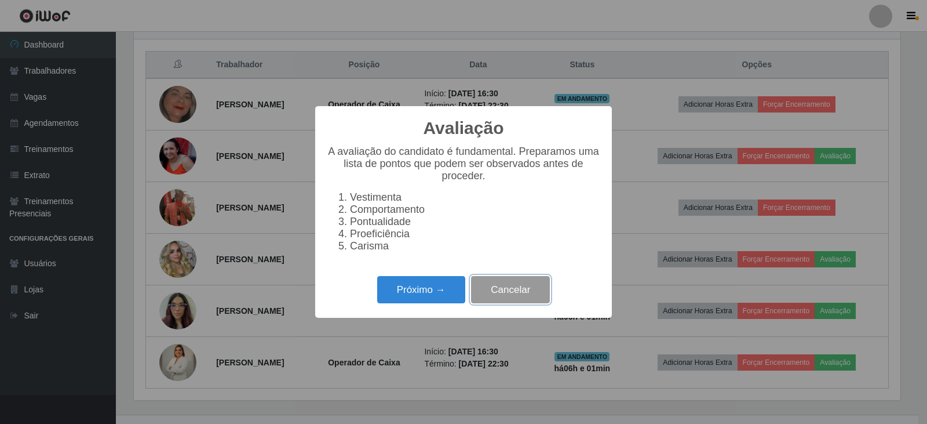
click at [536, 297] on button "Cancelar" at bounding box center [510, 289] width 79 height 27
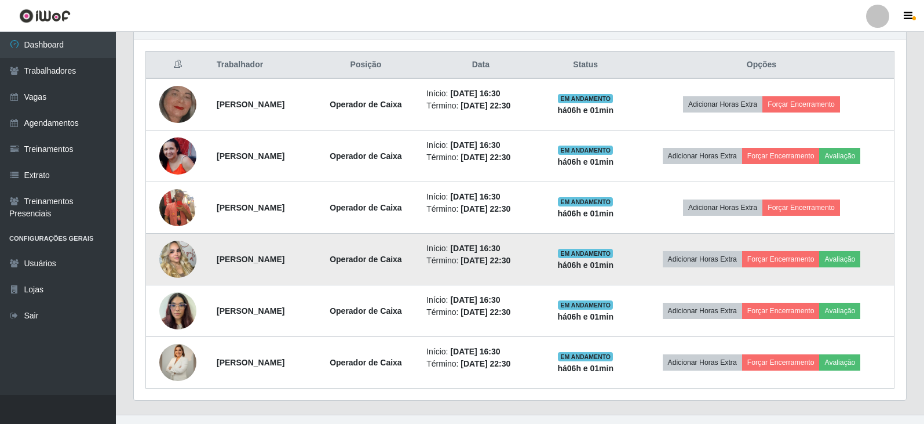
click at [187, 254] on img at bounding box center [177, 259] width 37 height 66
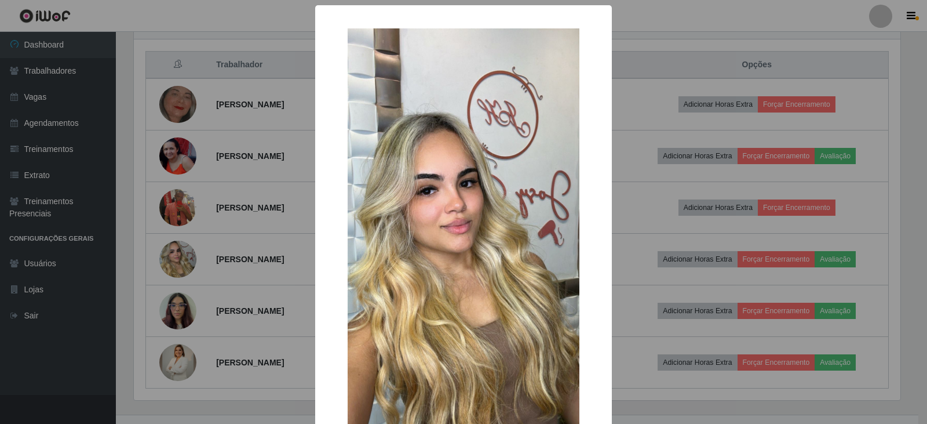
click at [231, 221] on div "× OK Cancel" at bounding box center [463, 212] width 927 height 424
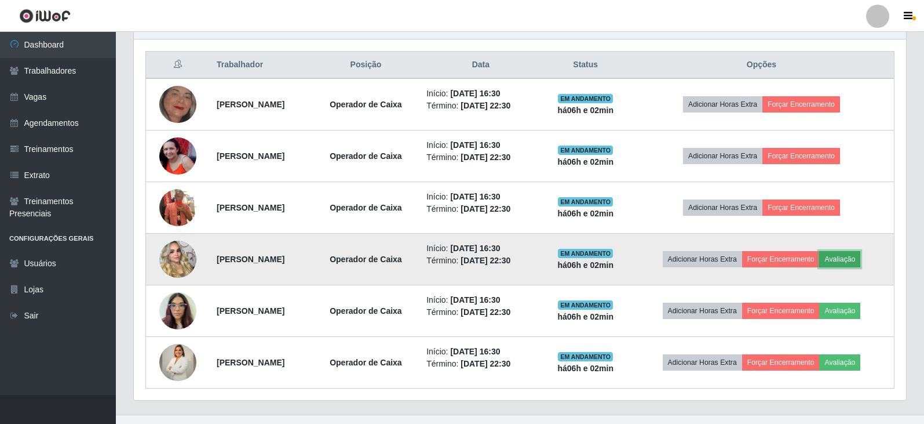
click at [844, 261] on button "Avaliação" at bounding box center [839, 259] width 41 height 16
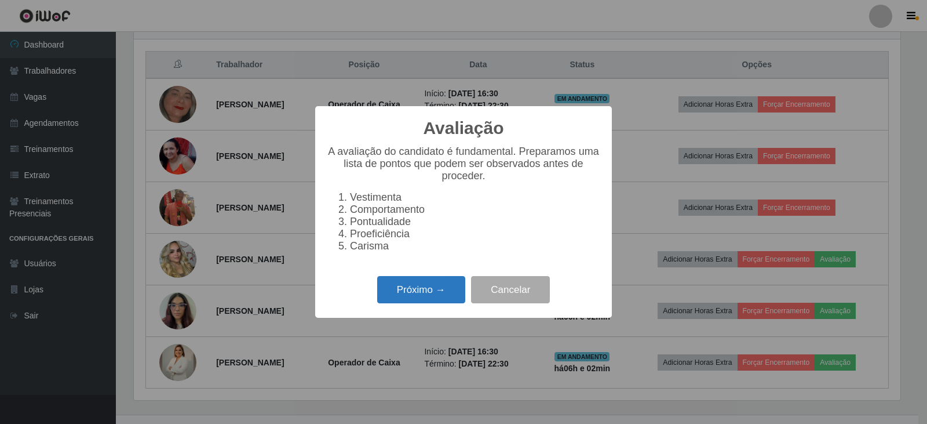
click at [439, 289] on button "Próximo →" at bounding box center [421, 289] width 88 height 27
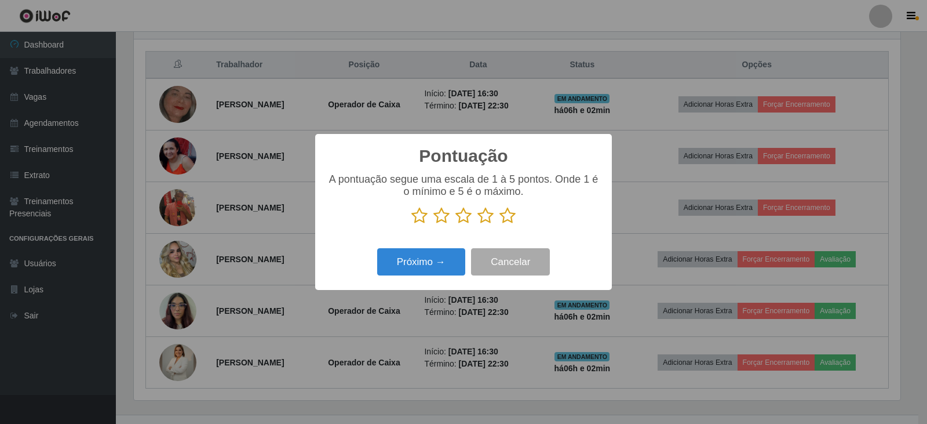
click at [512, 217] on icon at bounding box center [507, 215] width 16 height 17
click at [499, 224] on input "radio" at bounding box center [499, 224] width 0 height 0
click at [425, 254] on button "Próximo →" at bounding box center [421, 261] width 88 height 27
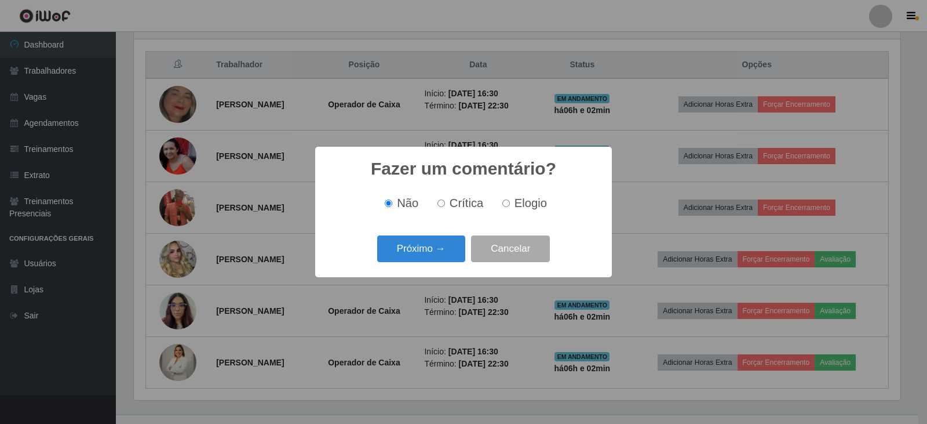
click at [527, 209] on span "Elogio" at bounding box center [530, 202] width 32 height 13
click at [510, 207] on input "Elogio" at bounding box center [506, 203] width 8 height 8
radio input "true"
click at [444, 243] on button "Próximo →" at bounding box center [421, 248] width 88 height 27
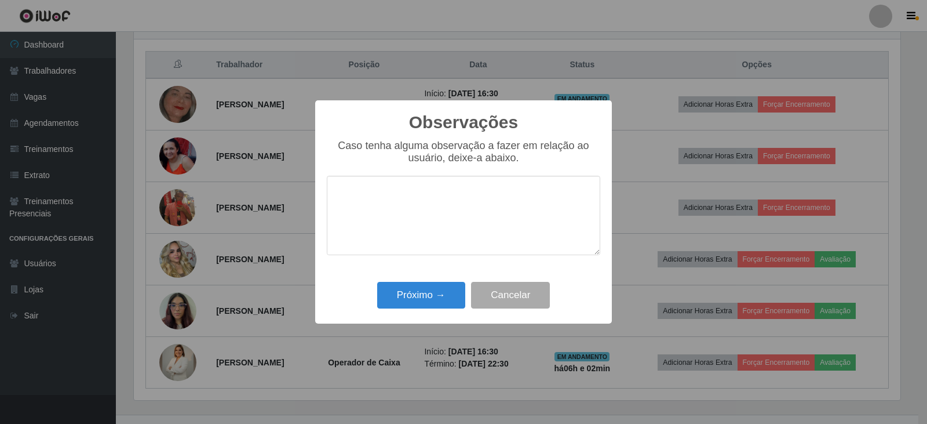
click at [478, 224] on textarea at bounding box center [463, 215] width 273 height 79
type textarea "eficiente"
click at [443, 295] on button "Próximo →" at bounding box center [421, 295] width 88 height 27
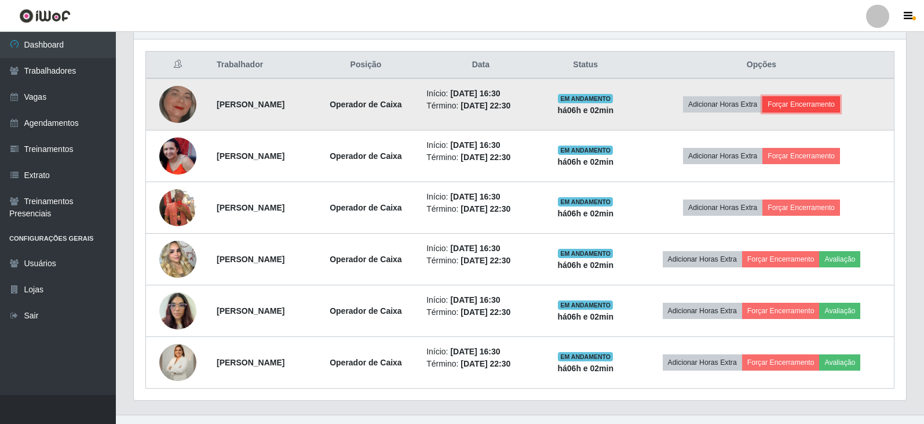
click at [815, 100] on button "Forçar Encerramento" at bounding box center [801, 104] width 78 height 16
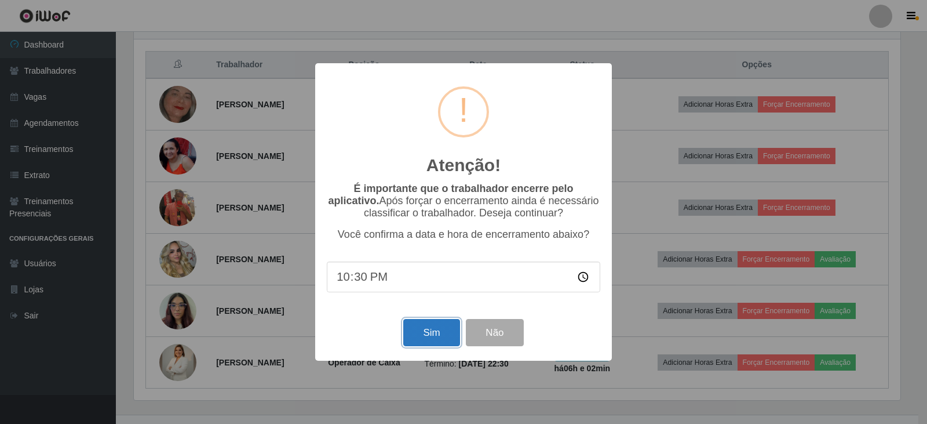
click at [422, 336] on button "Sim" at bounding box center [431, 332] width 56 height 27
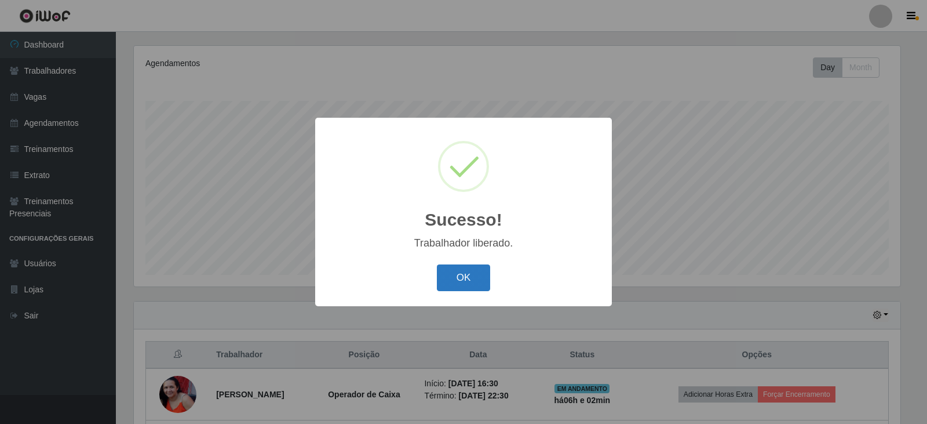
click at [485, 273] on button "OK" at bounding box center [464, 277] width 54 height 27
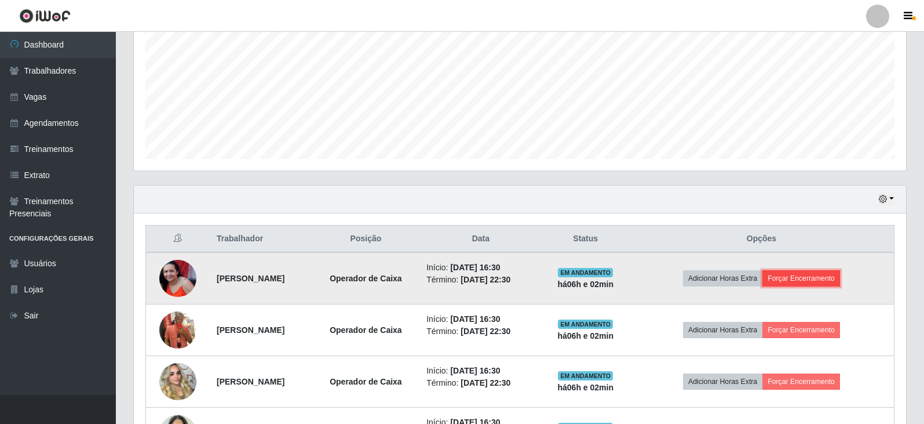
click at [818, 276] on button "Forçar Encerramento" at bounding box center [801, 278] width 78 height 16
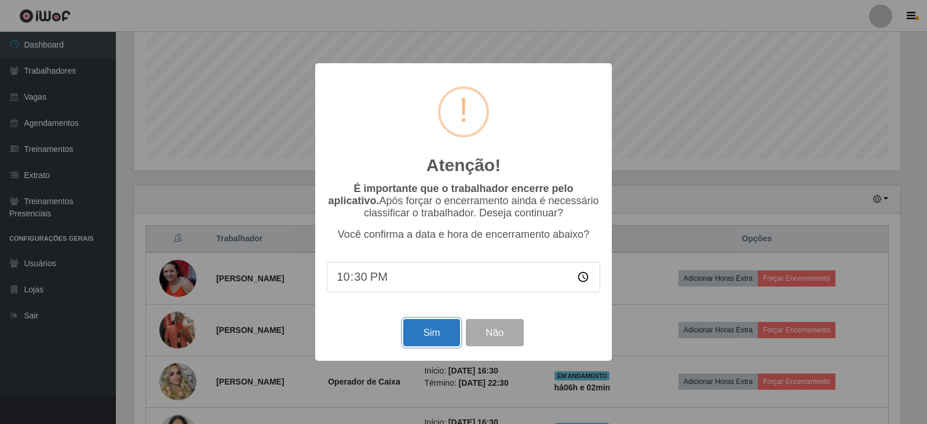
click at [421, 333] on button "Sim" at bounding box center [431, 332] width 56 height 27
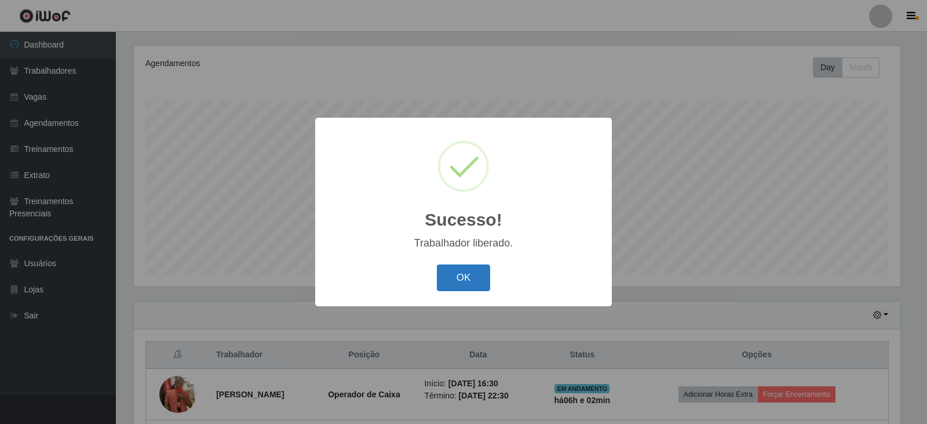
click at [475, 282] on button "OK" at bounding box center [464, 277] width 54 height 27
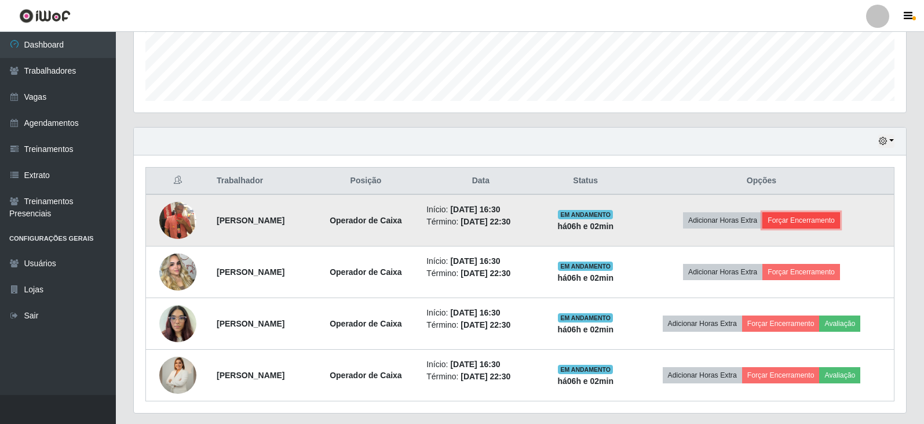
click at [791, 221] on button "Forçar Encerramento" at bounding box center [801, 220] width 78 height 16
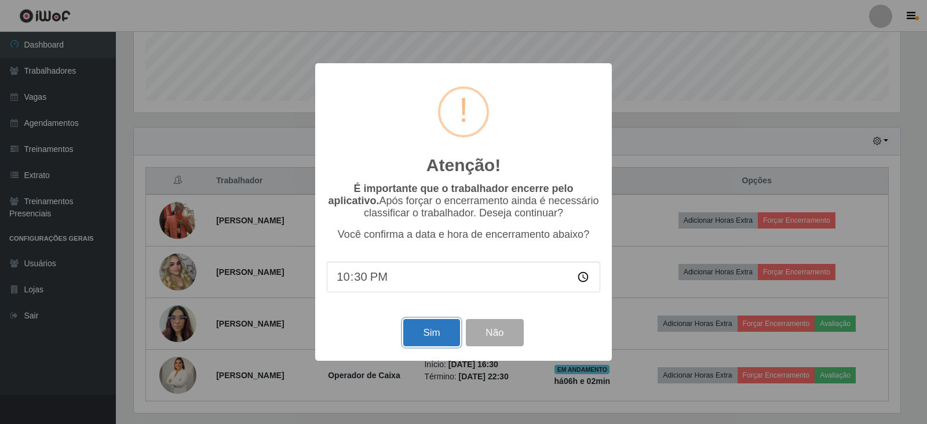
click at [415, 327] on button "Sim" at bounding box center [431, 332] width 56 height 27
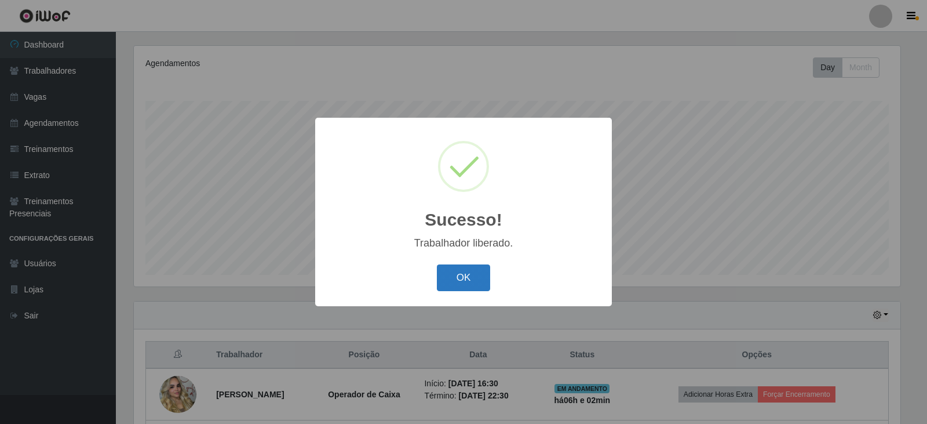
click at [472, 280] on button "OK" at bounding box center [464, 277] width 54 height 27
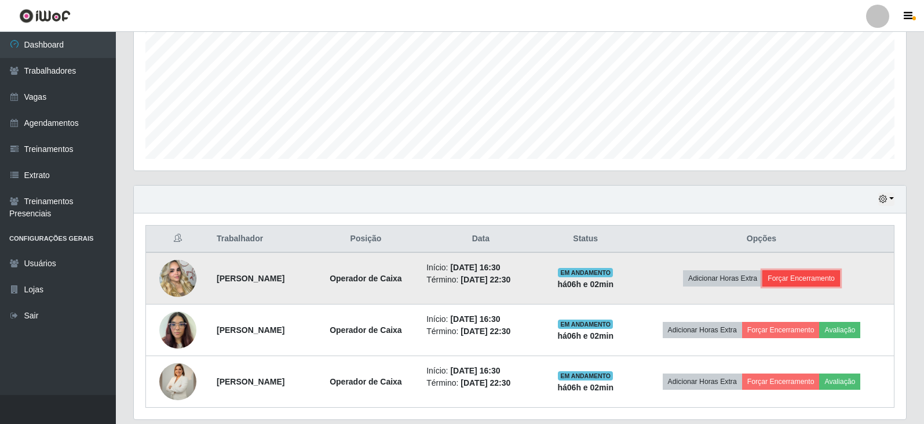
click at [840, 279] on button "Forçar Encerramento" at bounding box center [801, 278] width 78 height 16
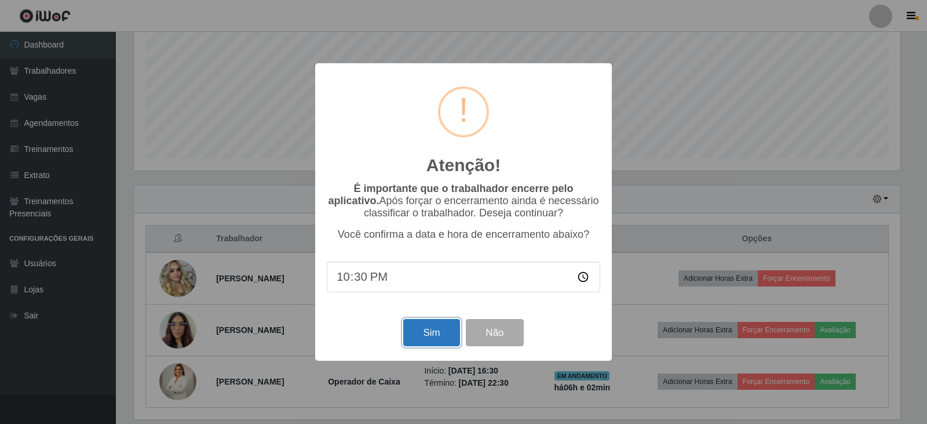
click at [414, 328] on button "Sim" at bounding box center [431, 332] width 56 height 27
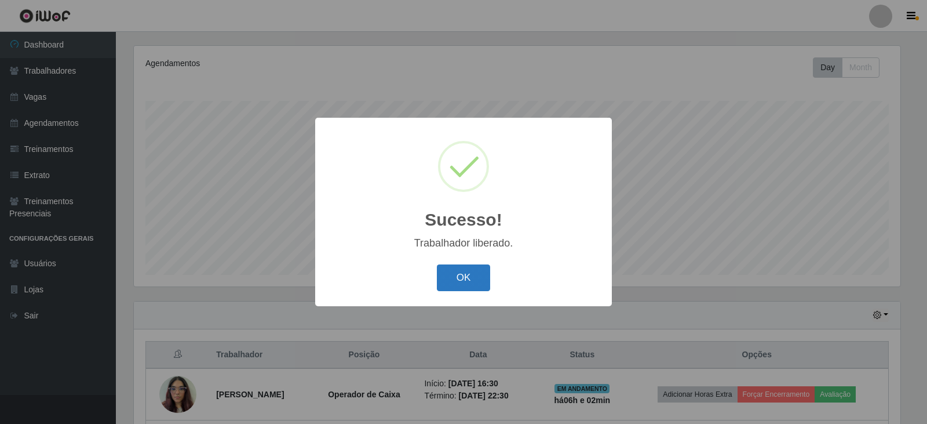
click at [488, 272] on button "OK" at bounding box center [464, 277] width 54 height 27
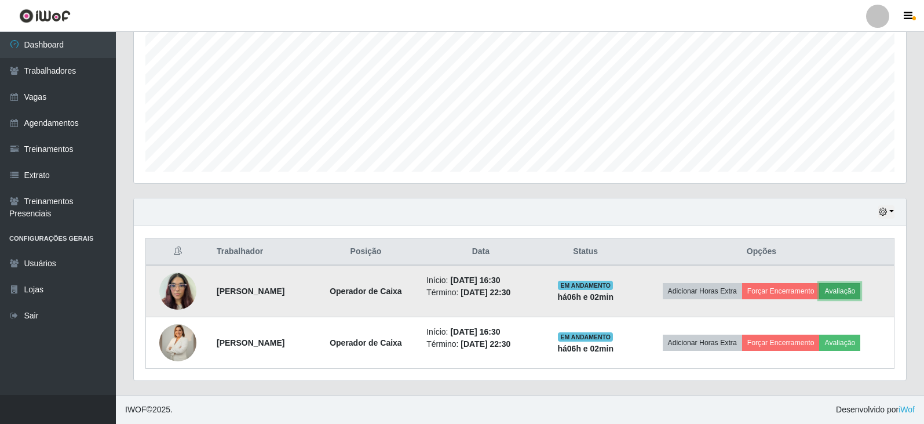
click at [860, 289] on button "Avaliação" at bounding box center [839, 291] width 41 height 16
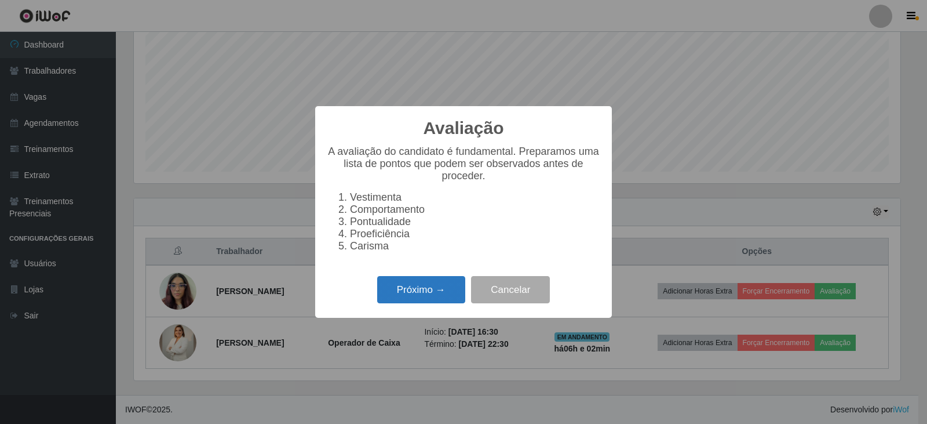
click at [448, 300] on button "Próximo →" at bounding box center [421, 289] width 88 height 27
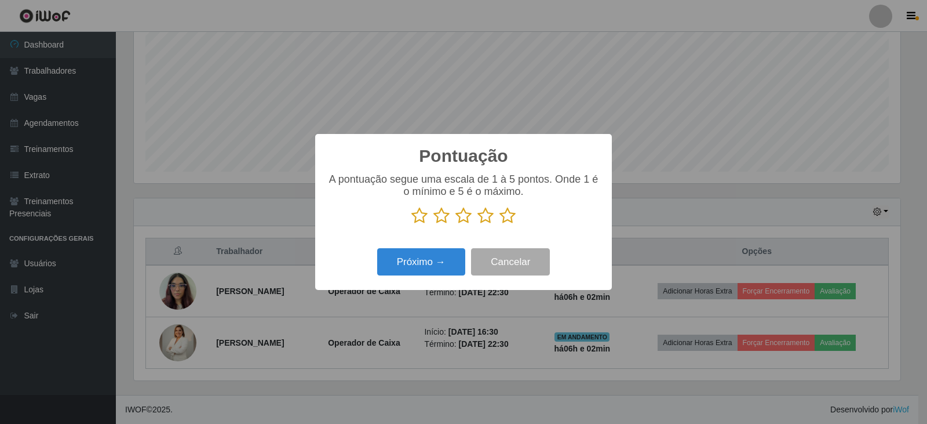
click at [496, 218] on p at bounding box center [463, 215] width 273 height 17
click at [501, 218] on icon at bounding box center [507, 215] width 16 height 17
click at [499, 224] on input "radio" at bounding box center [499, 224] width 0 height 0
click at [444, 265] on button "Próximo →" at bounding box center [421, 261] width 88 height 27
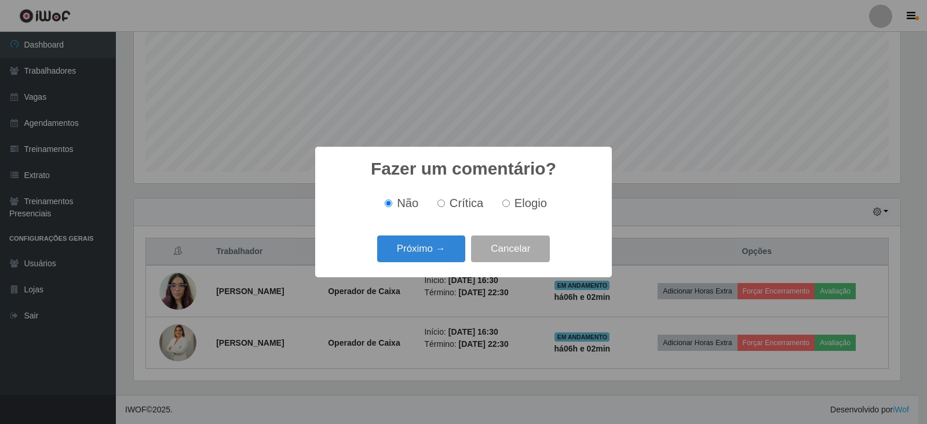
click at [522, 202] on span "Elogio" at bounding box center [530, 202] width 32 height 13
click at [510, 202] on input "Elogio" at bounding box center [506, 203] width 8 height 8
radio input "true"
click at [435, 246] on button "Próximo →" at bounding box center [421, 248] width 88 height 27
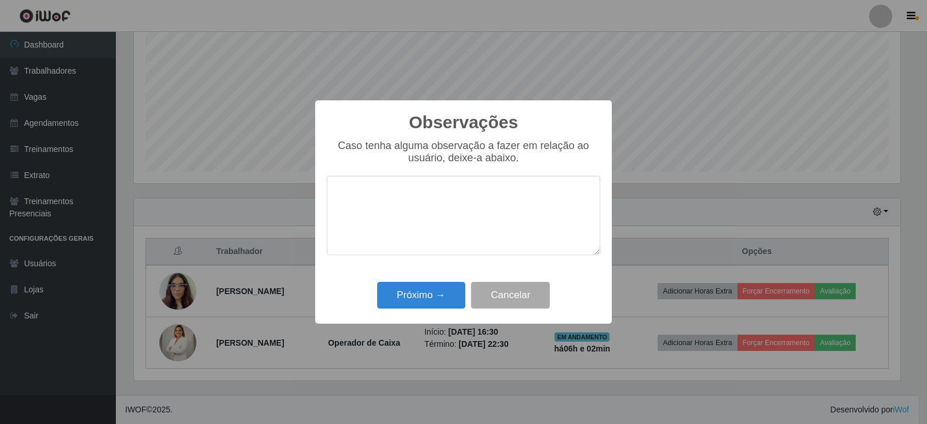
click at [454, 228] on textarea at bounding box center [463, 215] width 273 height 79
type textarea "eficiente"
click at [389, 294] on button "Próximo →" at bounding box center [421, 295] width 88 height 27
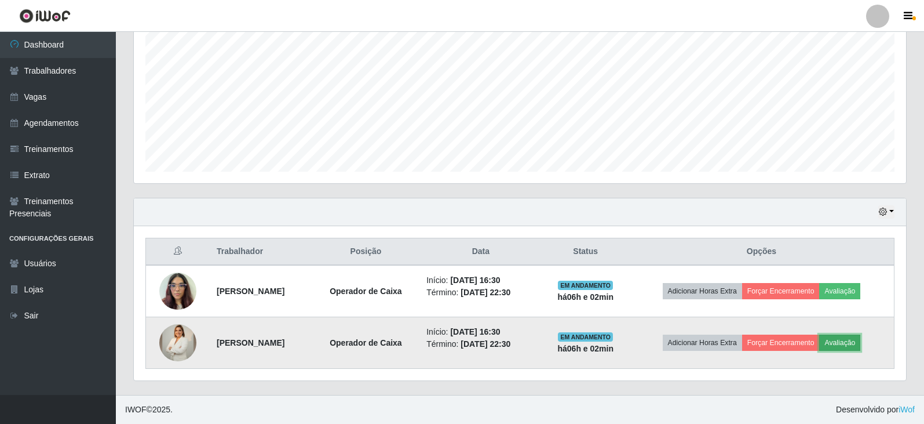
click at [860, 344] on button "Avaliação" at bounding box center [839, 342] width 41 height 16
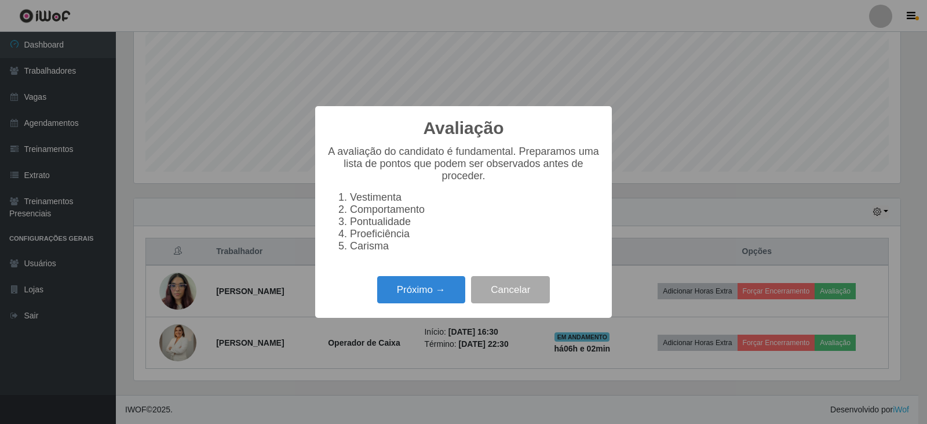
click at [669, 202] on div "Avaliação × A avaliação do candidato é fundamental. Preparamos uma lista de pon…" at bounding box center [463, 212] width 927 height 424
click at [415, 286] on button "Próximo →" at bounding box center [421, 289] width 88 height 27
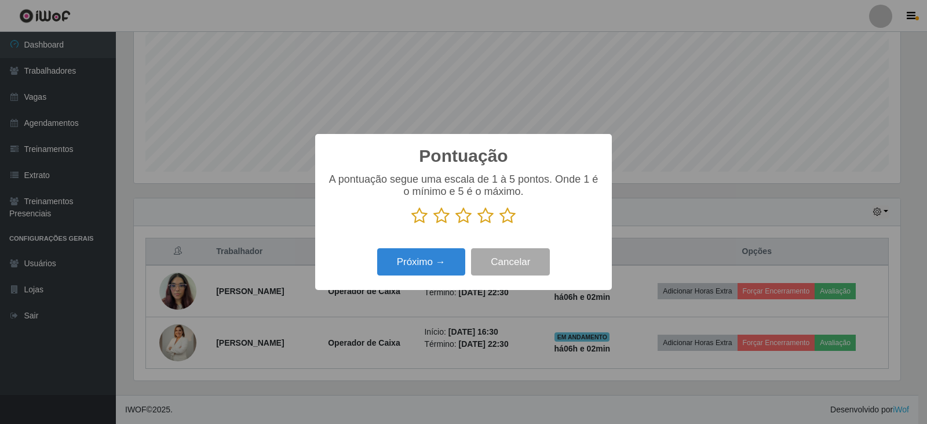
click at [513, 219] on icon at bounding box center [507, 215] width 16 height 17
click at [499, 224] on input "radio" at bounding box center [499, 224] width 0 height 0
click at [452, 256] on button "Próximo →" at bounding box center [421, 261] width 88 height 27
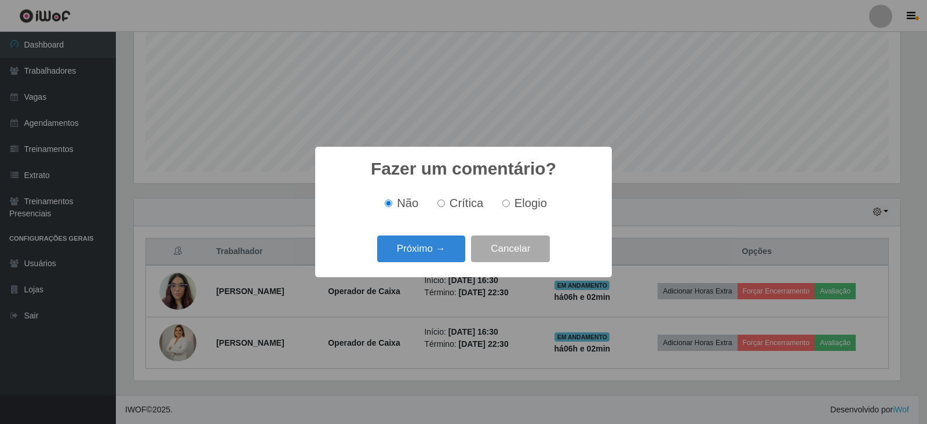
click at [539, 202] on span "Elogio" at bounding box center [530, 202] width 32 height 13
click at [510, 202] on input "Elogio" at bounding box center [506, 203] width 8 height 8
radio input "true"
click at [438, 251] on button "Próximo →" at bounding box center [421, 248] width 88 height 27
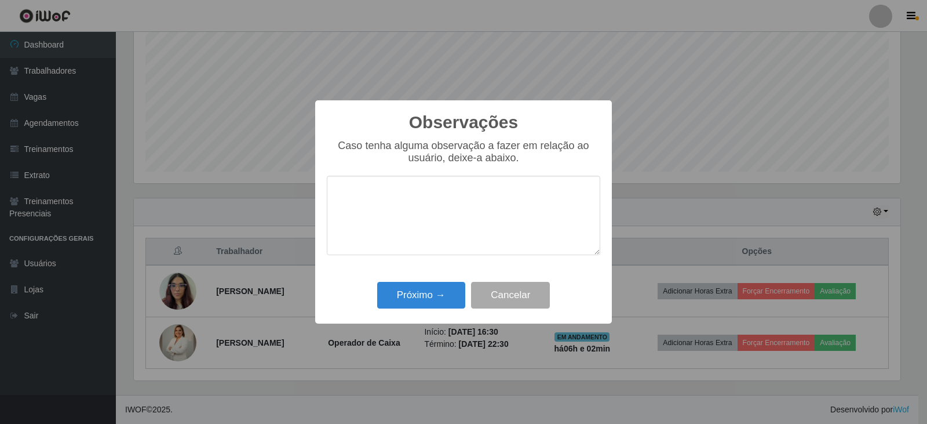
click at [449, 240] on textarea at bounding box center [463, 215] width 273 height 79
type textarea "eficiente"
click at [435, 285] on button "Próximo →" at bounding box center [421, 295] width 88 height 27
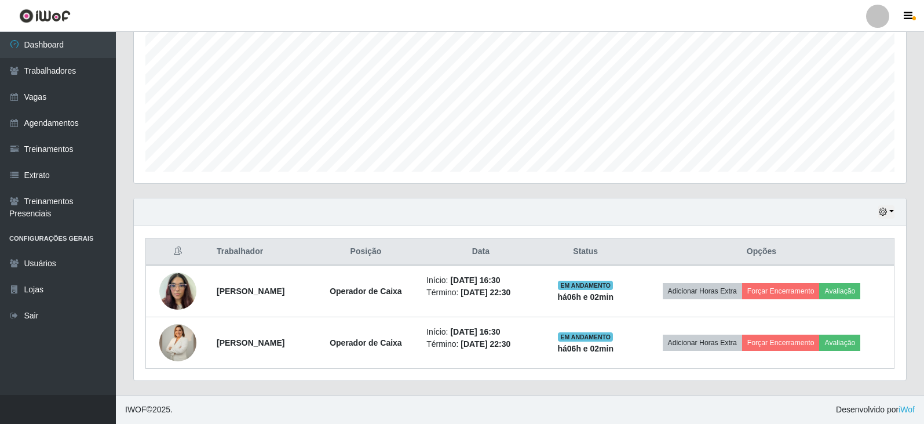
click at [764, 244] on th "Opções" at bounding box center [761, 251] width 265 height 27
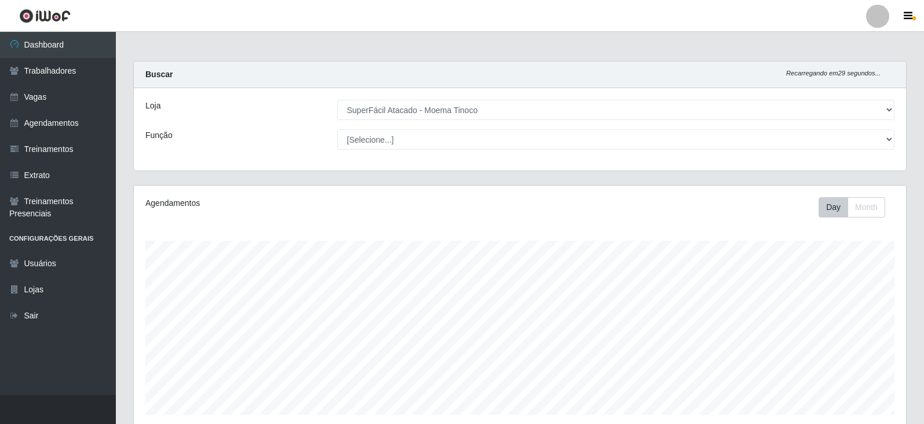
scroll to position [243, 0]
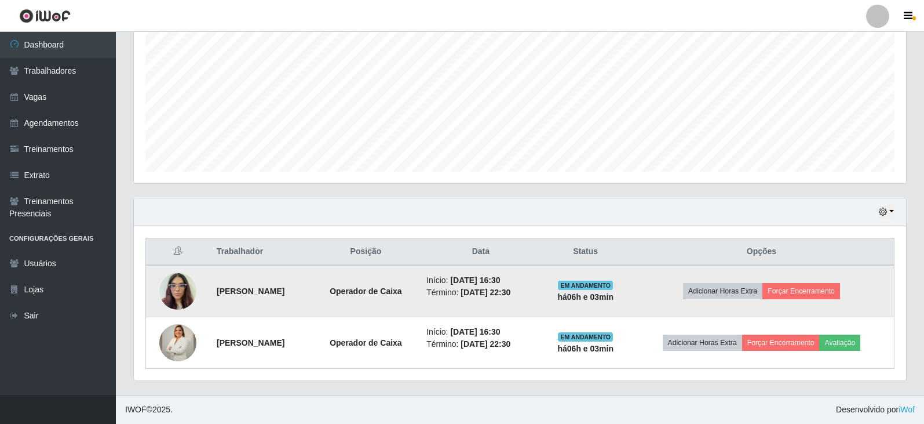
click at [791, 303] on td "Adicionar Horas Extra Forçar Encerramento" at bounding box center [761, 291] width 265 height 52
click at [793, 296] on button "Forçar Encerramento" at bounding box center [801, 291] width 78 height 16
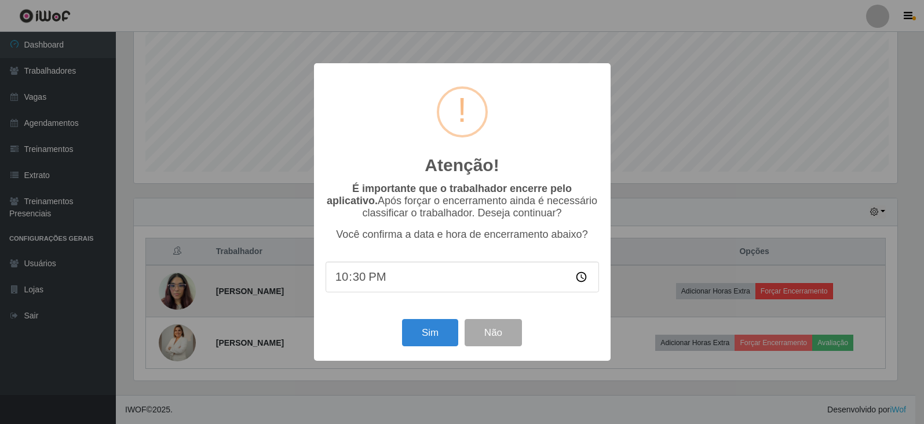
scroll to position [240, 767]
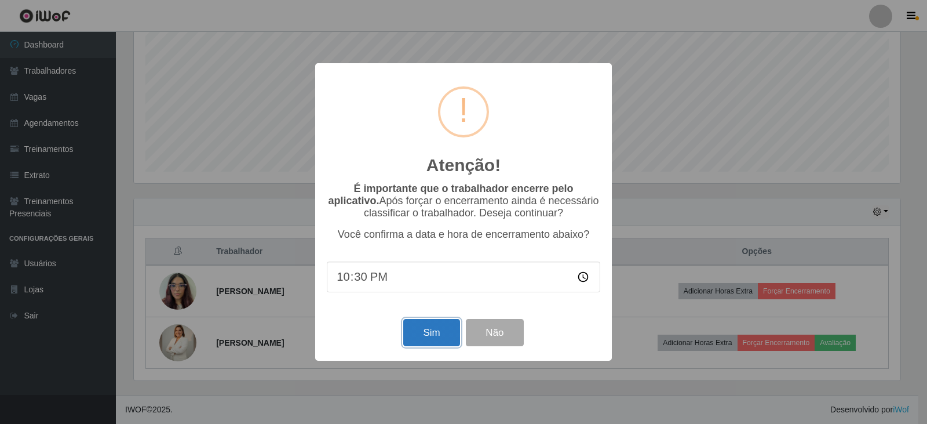
click at [439, 329] on button "Sim" at bounding box center [431, 332] width 56 height 27
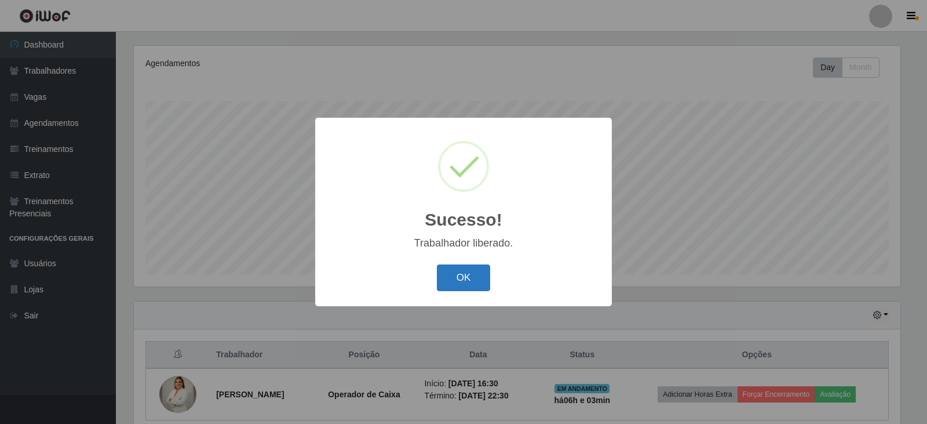
click at [479, 274] on button "OK" at bounding box center [464, 277] width 54 height 27
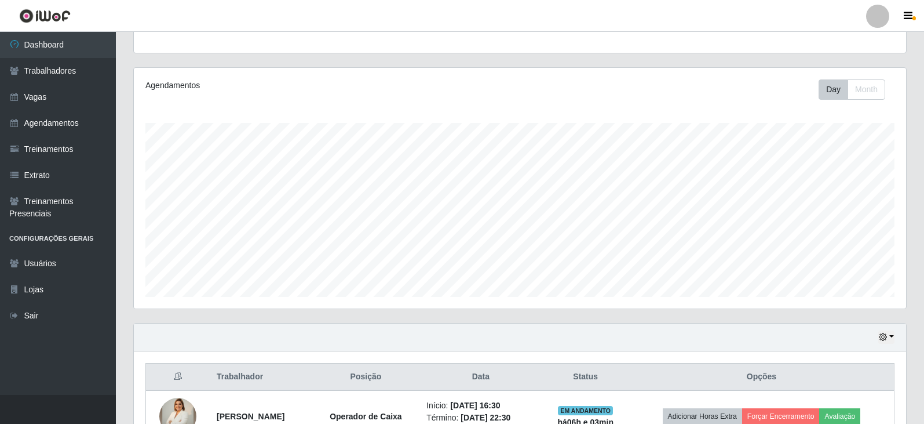
scroll to position [191, 0]
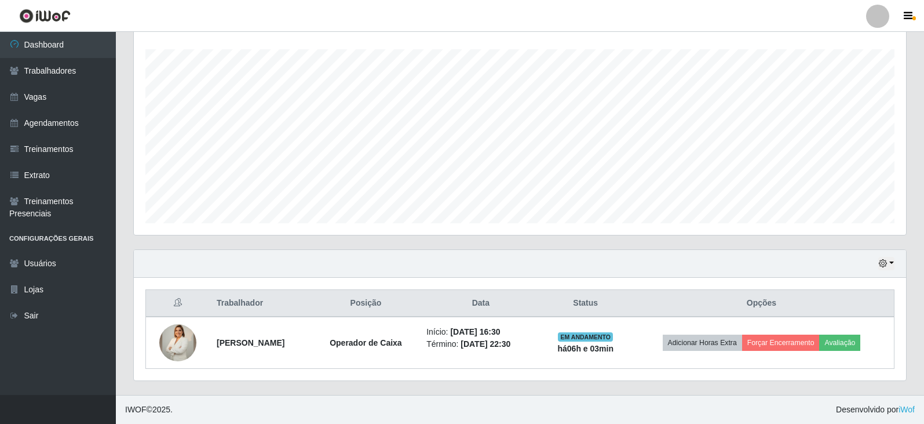
click at [866, 312] on th "Opções" at bounding box center [761, 303] width 265 height 27
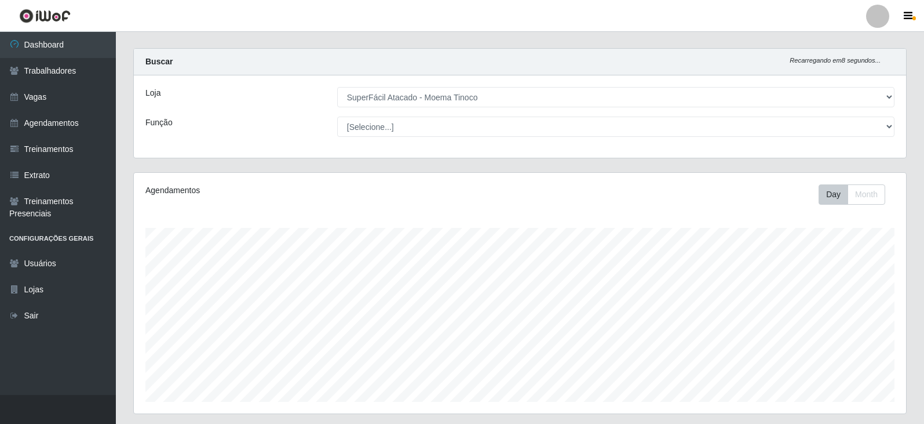
scroll to position [0, 0]
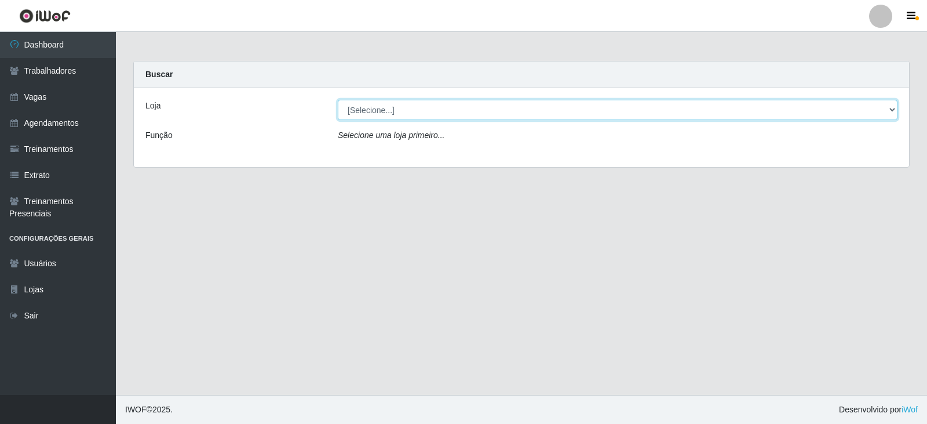
click at [432, 115] on select "[Selecione...] SuperFácil Atacado - Moema Tinoco SuperFácil Atacado - São Gonça…" at bounding box center [618, 110] width 560 height 20
select select "540"
click at [338, 100] on select "[Selecione...] SuperFácil Atacado - Moema Tinoco SuperFácil Atacado - São Gonça…" at bounding box center [618, 110] width 560 height 20
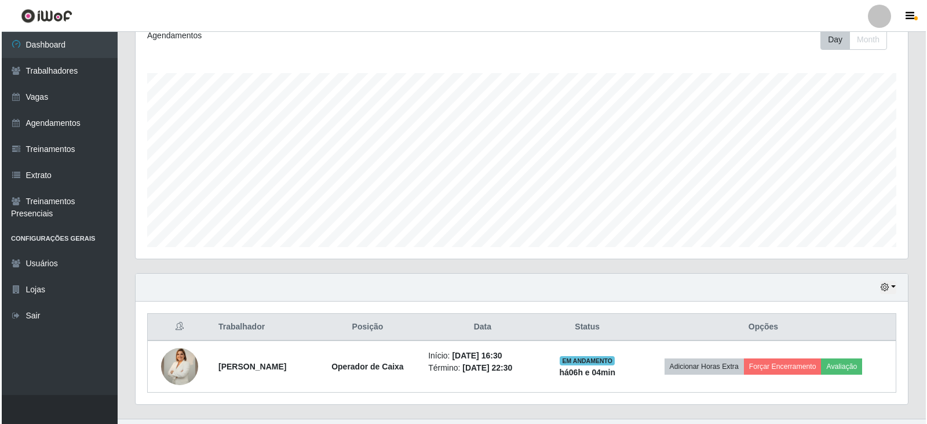
scroll to position [191, 0]
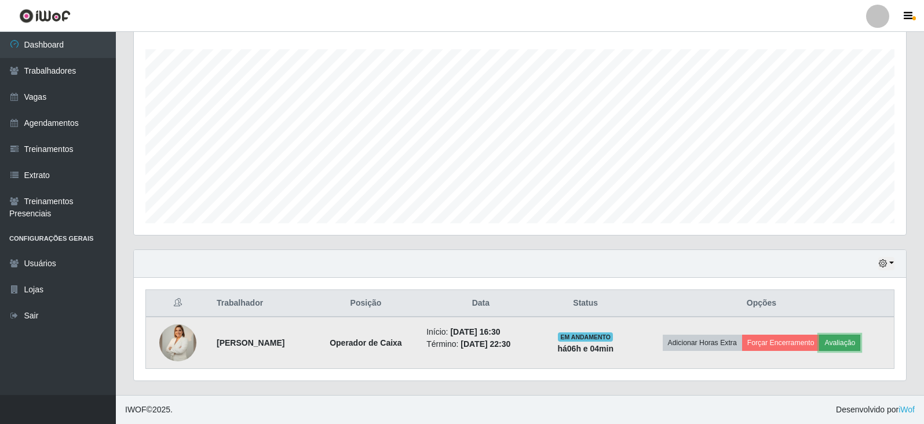
click at [860, 335] on button "Avaliação" at bounding box center [839, 342] width 41 height 16
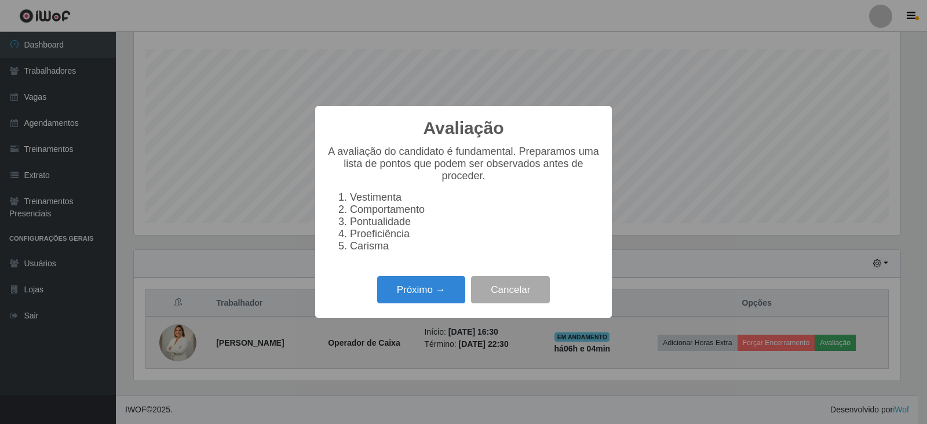
scroll to position [240, 767]
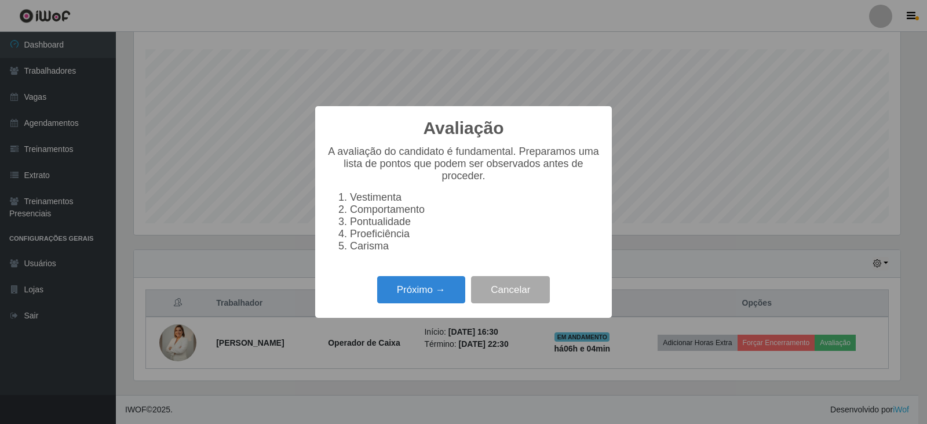
click at [440, 278] on div "Avaliação × A avaliação do candidato é fundamental. Preparamos uma lista de pon…" at bounding box center [463, 211] width 297 height 211
click at [441, 289] on button "Próximo →" at bounding box center [421, 289] width 88 height 27
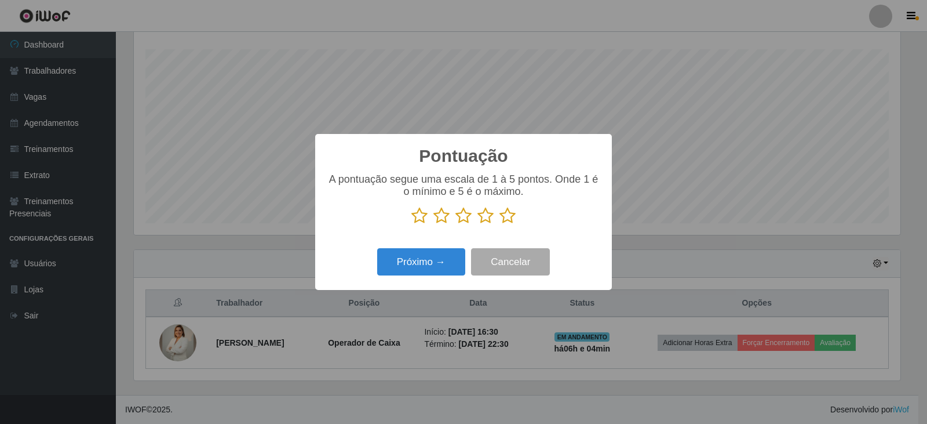
click at [508, 215] on icon at bounding box center [507, 215] width 16 height 17
click at [499, 224] on input "radio" at bounding box center [499, 224] width 0 height 0
click at [439, 256] on button "Próximo →" at bounding box center [421, 261] width 88 height 27
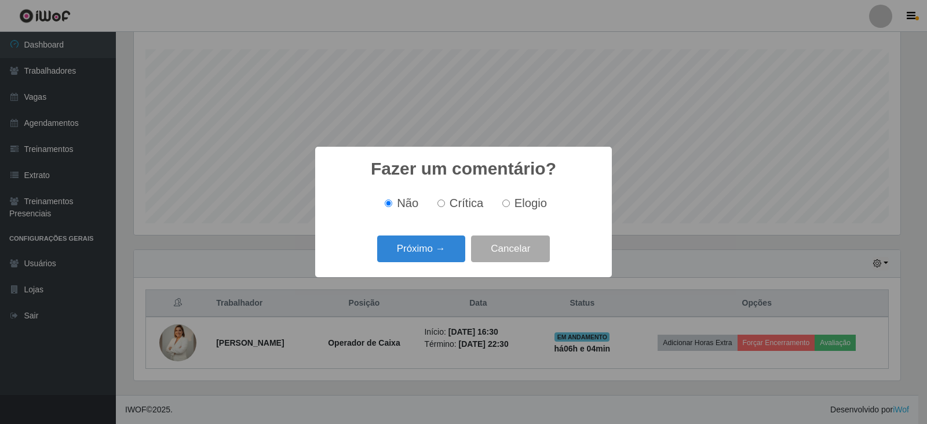
click at [537, 203] on span "Elogio" at bounding box center [530, 202] width 32 height 13
click at [510, 203] on input "Elogio" at bounding box center [506, 203] width 8 height 8
radio input "true"
click at [432, 247] on button "Próximo →" at bounding box center [421, 248] width 88 height 27
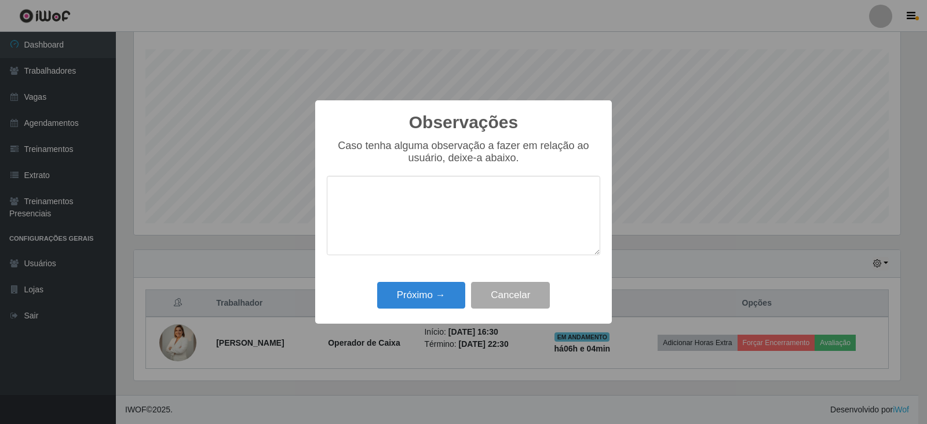
click at [420, 235] on textarea at bounding box center [463, 215] width 273 height 79
type textarea "pontual"
click at [423, 300] on button "Próximo →" at bounding box center [421, 295] width 88 height 27
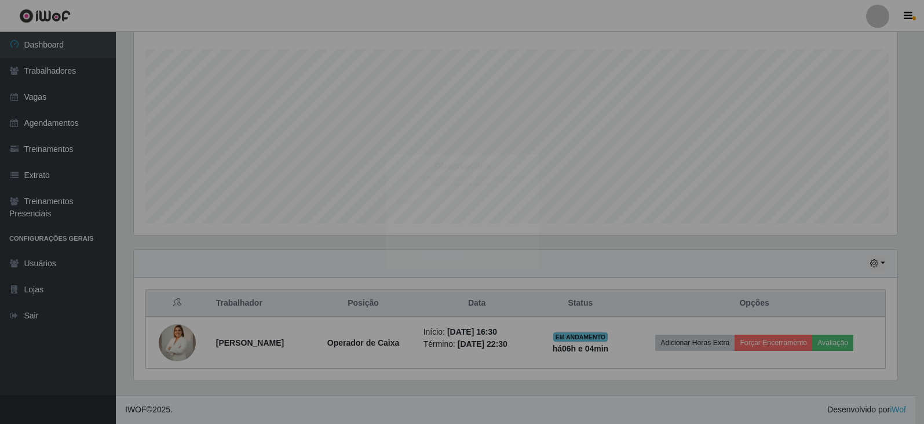
scroll to position [240, 772]
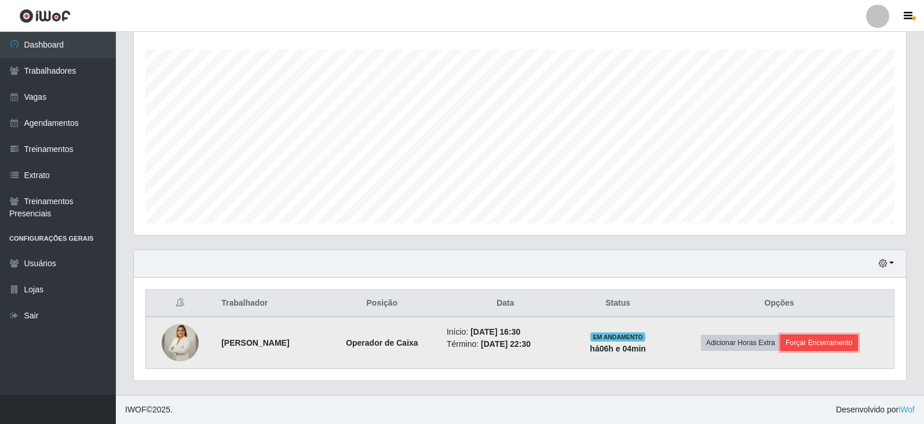
click at [837, 344] on button "Forçar Encerramento" at bounding box center [819, 342] width 78 height 16
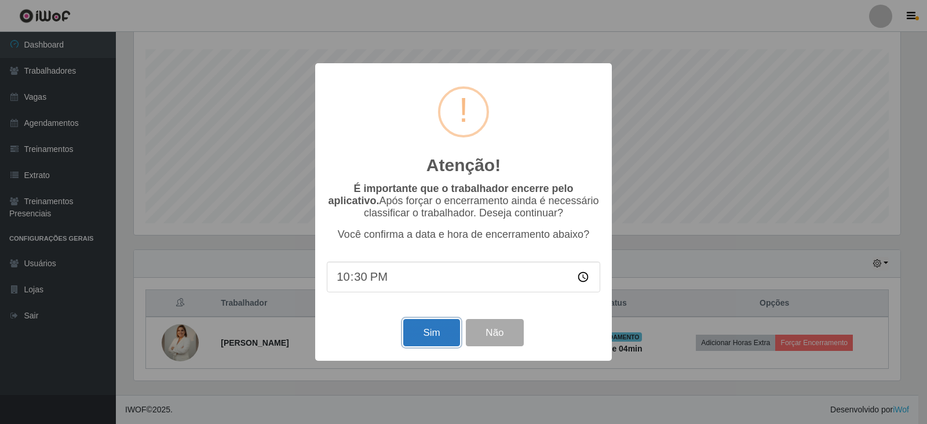
click at [446, 331] on button "Sim" at bounding box center [431, 332] width 56 height 27
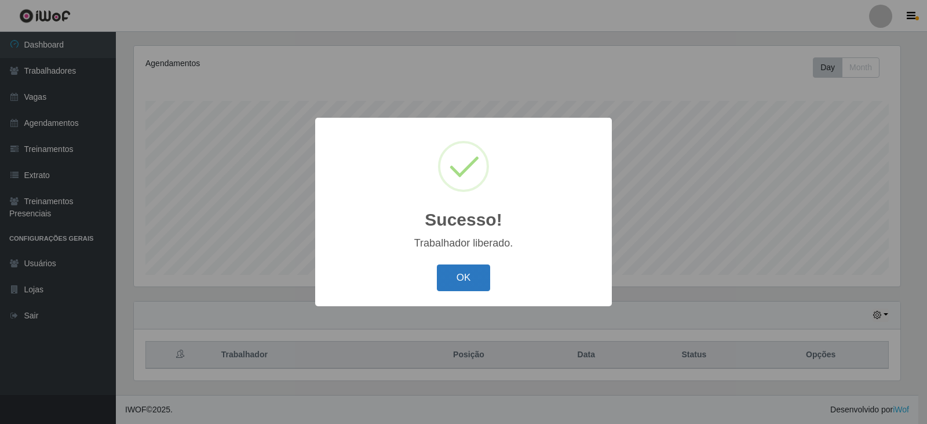
click at [462, 280] on button "OK" at bounding box center [464, 277] width 54 height 27
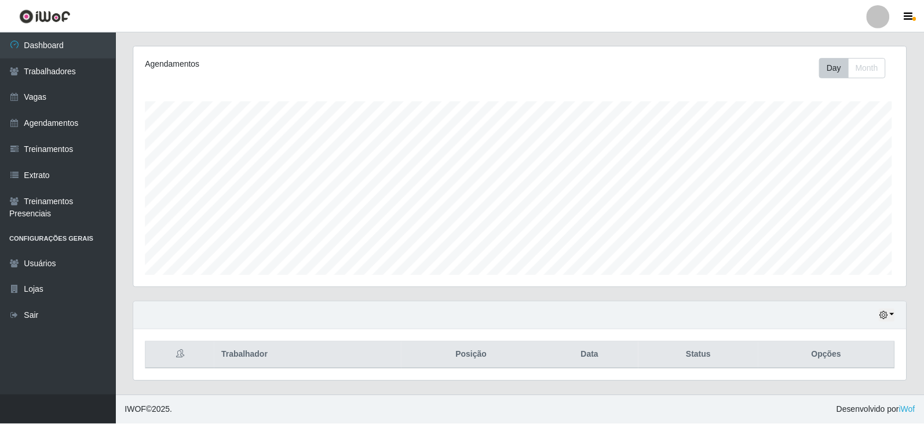
scroll to position [240, 772]
